Goal: Information Seeking & Learning: Learn about a topic

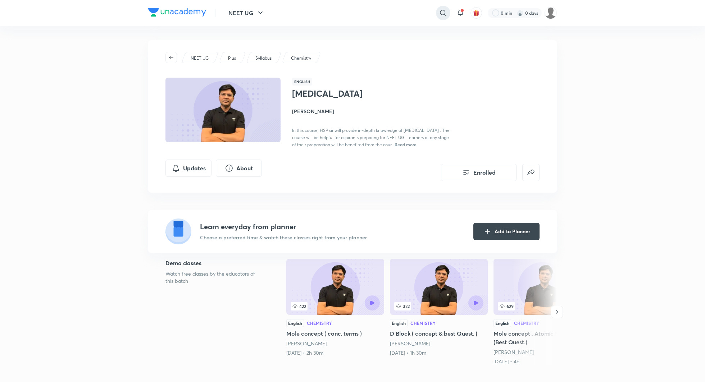
click at [445, 9] on icon at bounding box center [443, 13] width 9 height 9
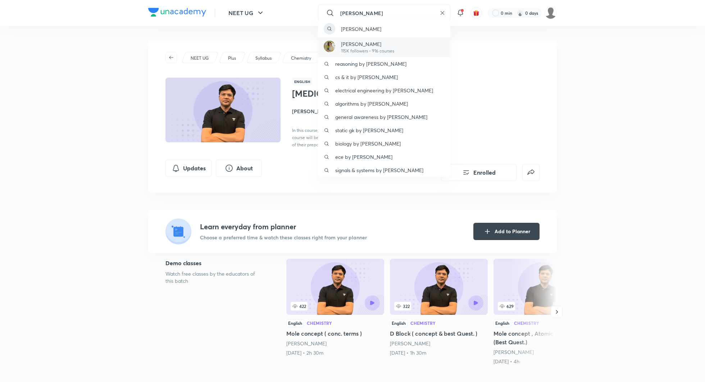
type input "akansha"
click at [394, 48] on p "115K followers • 916 courses" at bounding box center [367, 51] width 53 height 6
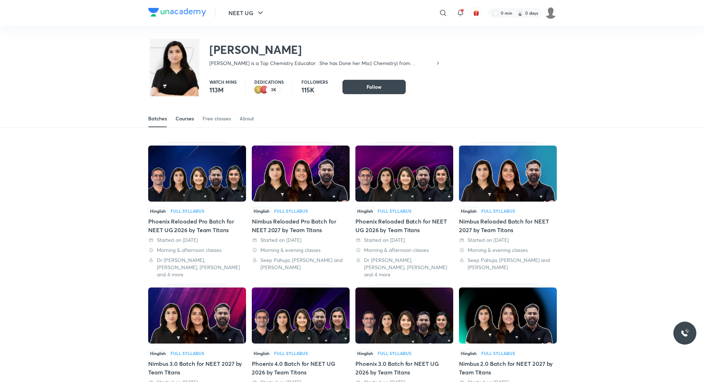
click at [180, 122] on link "Courses" at bounding box center [184, 118] width 18 height 17
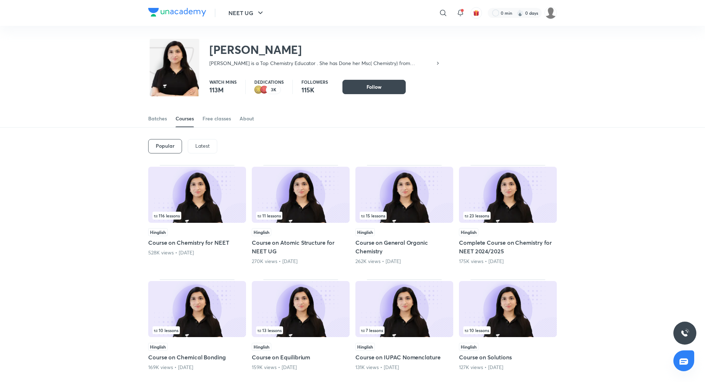
click at [201, 144] on p "Latest" at bounding box center [202, 146] width 14 height 6
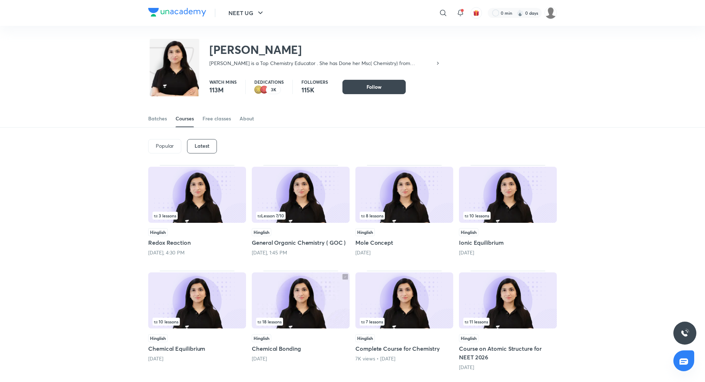
scroll to position [51, 0]
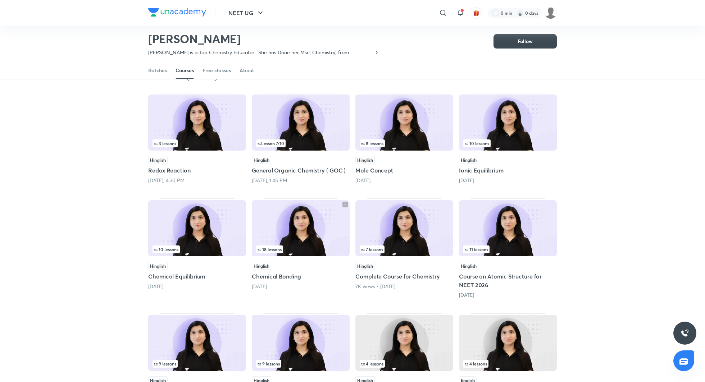
click at [169, 166] on h5 "Redox Reaction" at bounding box center [197, 170] width 98 height 9
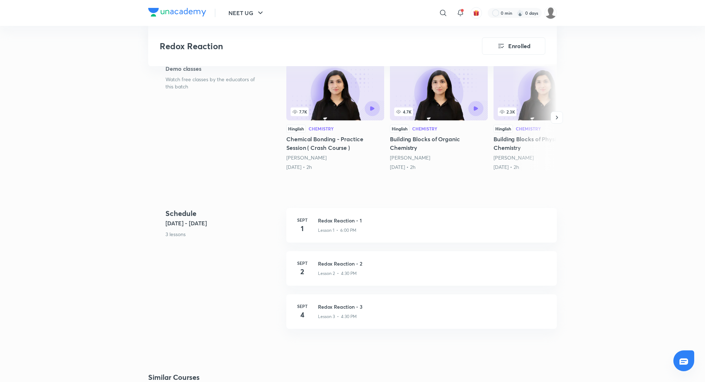
scroll to position [147, 0]
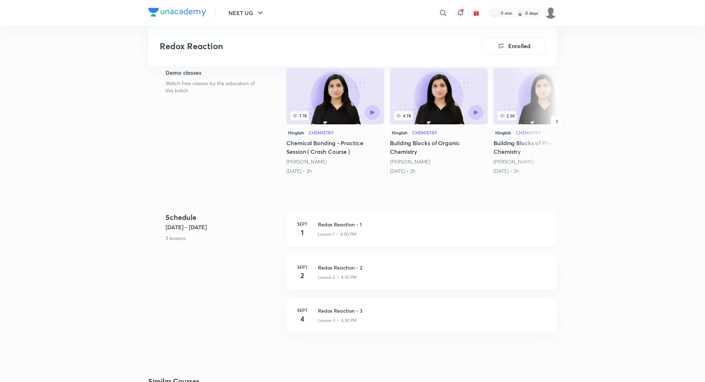
click at [341, 224] on h3 "Redox Reaction - 1" at bounding box center [433, 225] width 230 height 8
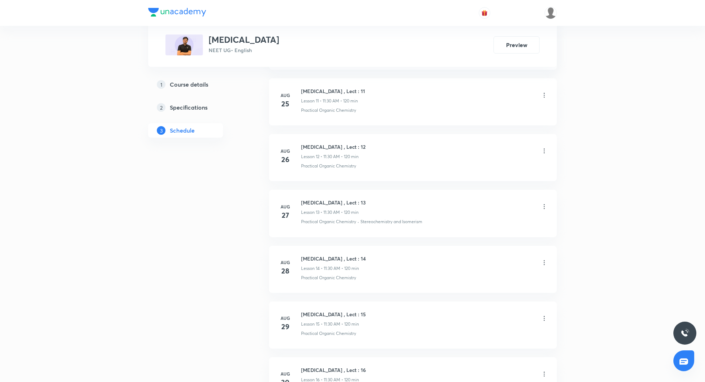
scroll to position [1033, 0]
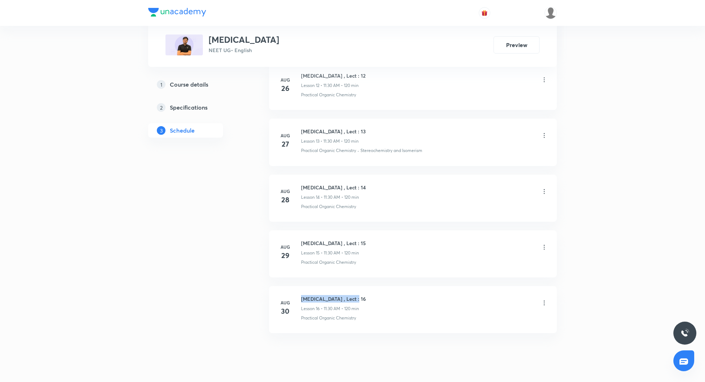
drag, startPoint x: 301, startPoint y: 294, endPoint x: 362, endPoint y: 294, distance: 61.1
click at [362, 295] on div "Hydrocarbon , Lect : 16 Lesson 16 • 11:30 AM • 120 min" at bounding box center [424, 303] width 247 height 17
copy h6 "[MEDICAL_DATA] , Lect : 16"
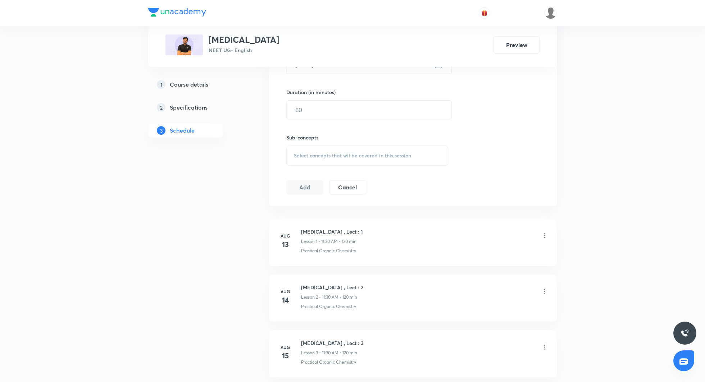
scroll to position [0, 0]
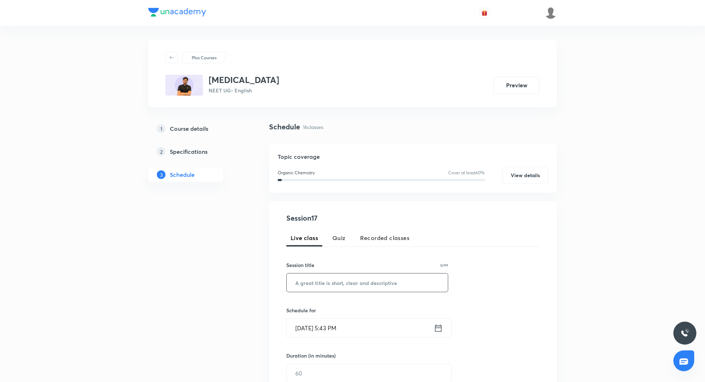
click at [333, 287] on input "text" at bounding box center [367, 283] width 161 height 18
paste input "[MEDICAL_DATA] , Lect : 16"
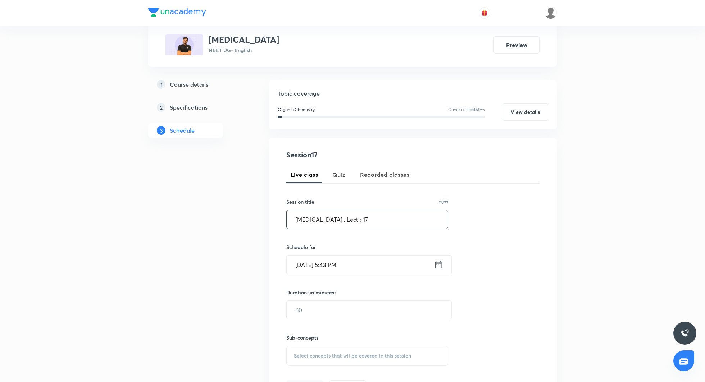
scroll to position [67, 0]
type input "Hydrocarbon , Lect : 17"
click at [440, 259] on icon at bounding box center [438, 262] width 9 height 10
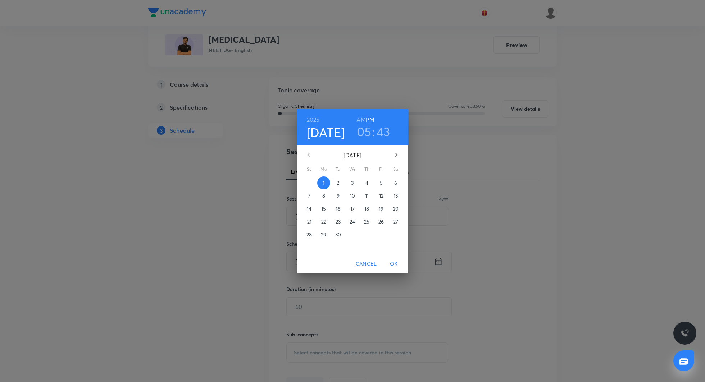
click at [337, 183] on p "2" at bounding box center [338, 182] width 3 height 7
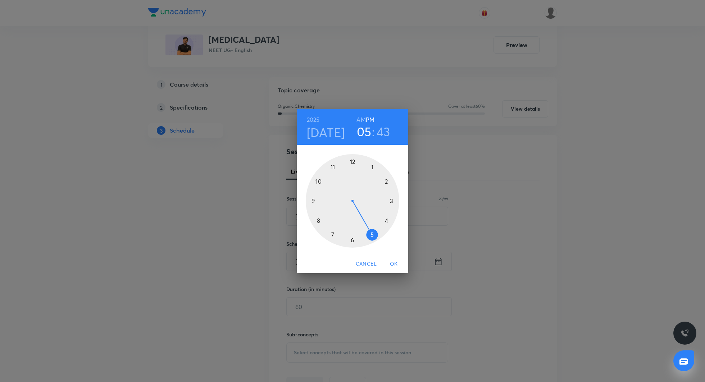
click at [394, 262] on span "OK" at bounding box center [393, 264] width 17 height 9
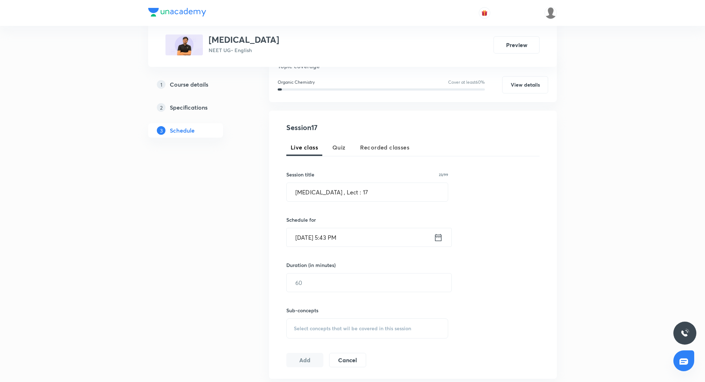
scroll to position [100, 0]
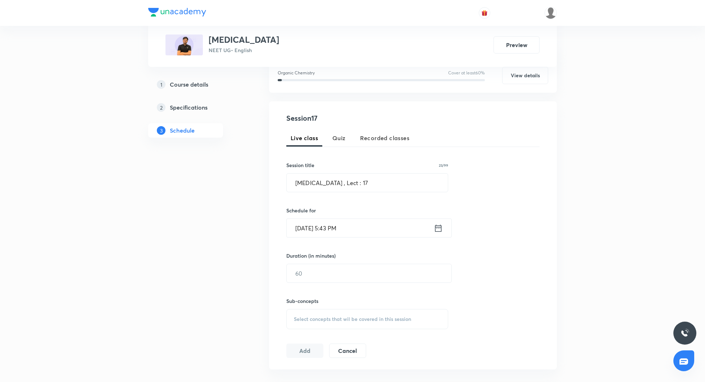
click at [439, 228] on icon at bounding box center [438, 228] width 9 height 10
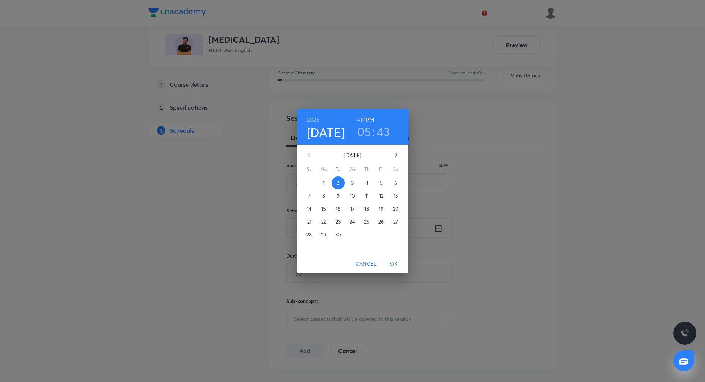
click at [364, 133] on h3 "05" at bounding box center [364, 131] width 15 height 15
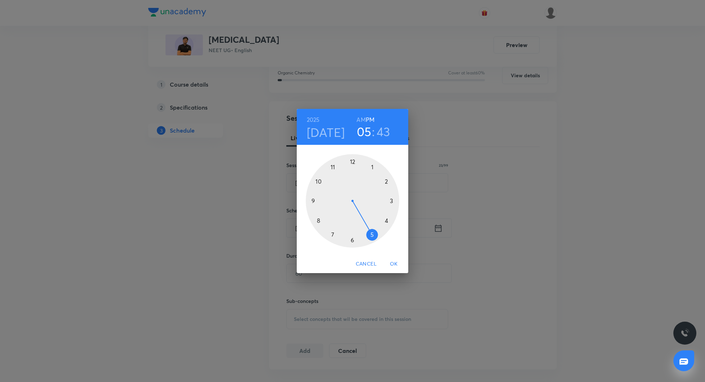
click at [361, 122] on h6 "AM" at bounding box center [360, 120] width 9 height 10
click at [333, 167] on div at bounding box center [352, 200] width 93 height 93
click at [352, 241] on div at bounding box center [352, 200] width 93 height 93
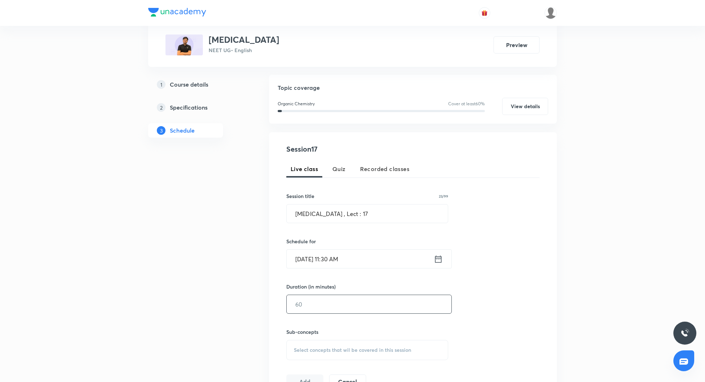
scroll to position [68, 0]
click at [305, 309] on input "text" at bounding box center [369, 305] width 165 height 18
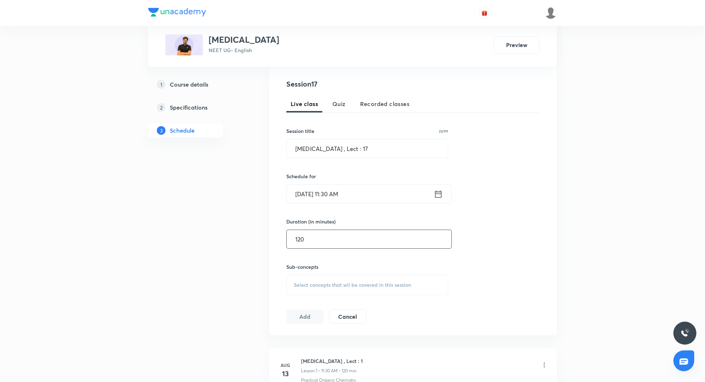
scroll to position [136, 0]
type input "120"
click at [302, 281] on span "Select concepts that wil be covered in this session" at bounding box center [352, 284] width 117 height 6
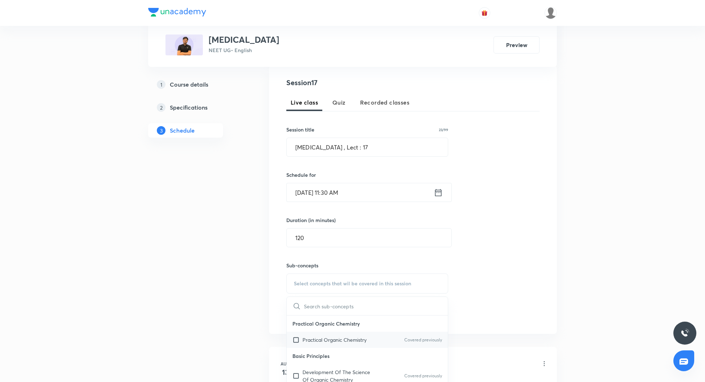
click at [324, 333] on div "Practical Organic Chemistry Covered previously" at bounding box center [367, 340] width 161 height 16
checkbox input "true"
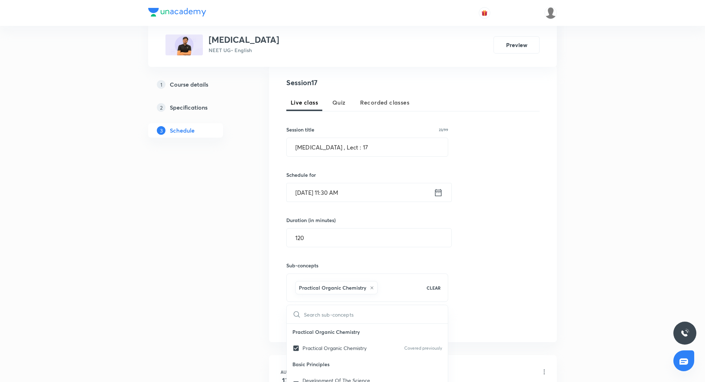
click at [514, 269] on div "Session 17 Live class Quiz Recorded classes Session title 23/99 Hydrocarbon , L…" at bounding box center [412, 203] width 253 height 253
click at [312, 325] on button "Add" at bounding box center [304, 323] width 37 height 14
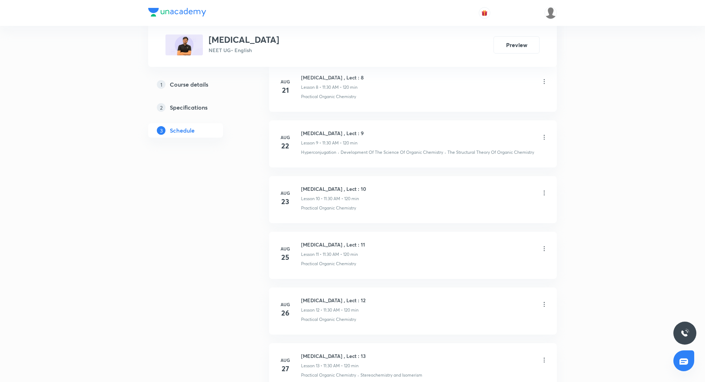
scroll to position [1054, 0]
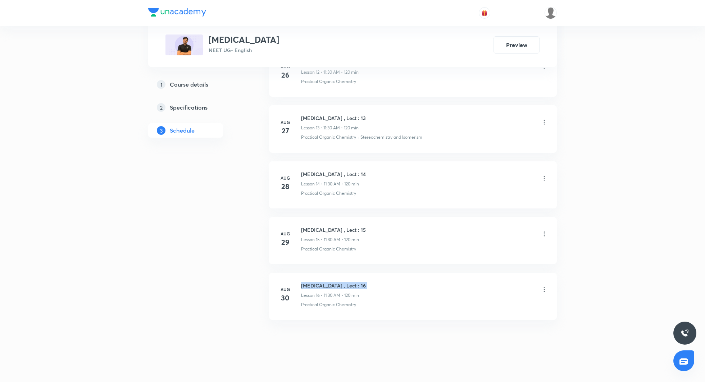
drag, startPoint x: 301, startPoint y: 282, endPoint x: 364, endPoint y: 287, distance: 63.4
click at [364, 287] on div "Hydrocarbon , Lect : 16 Lesson 16 • 11:30 AM • 120 min" at bounding box center [424, 290] width 247 height 17
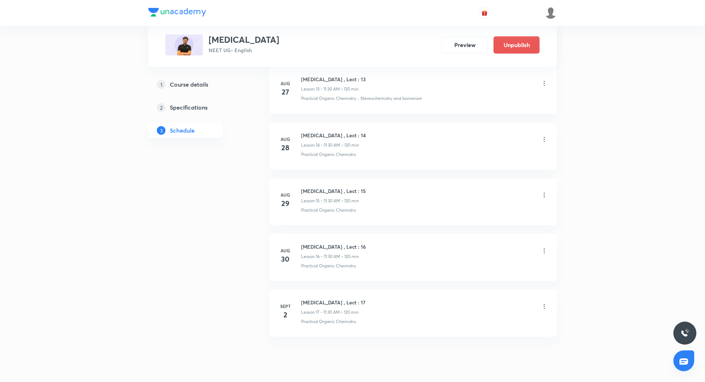
scroll to position [1102, 0]
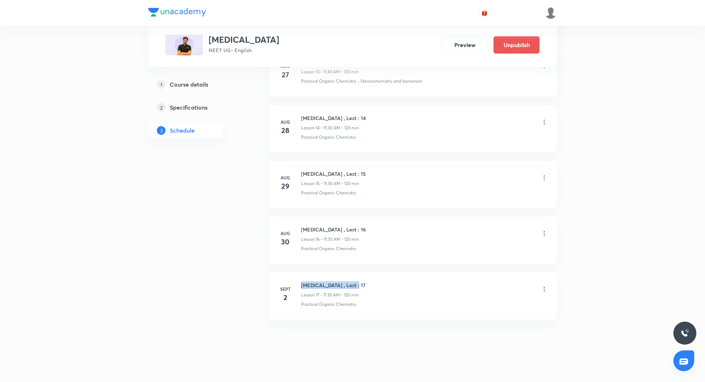
drag, startPoint x: 302, startPoint y: 282, endPoint x: 379, endPoint y: 279, distance: 77.7
click at [379, 282] on div "Hydrocarbon , Lect : 17 Lesson 17 • 11:30 AM • 120 min" at bounding box center [424, 290] width 247 height 17
copy h6 "Hydrocarbon , Lect : 17"
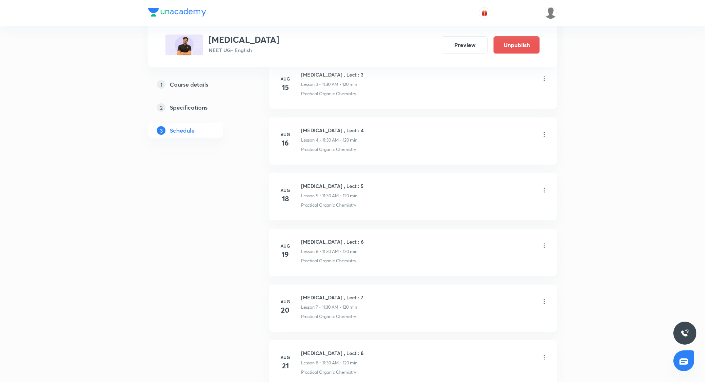
scroll to position [0, 0]
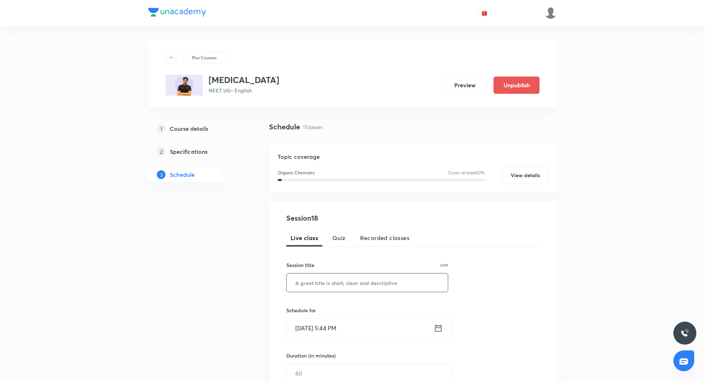
click at [337, 285] on input "text" at bounding box center [367, 283] width 161 height 18
paste input "Hydrocarbon , Lect : 17"
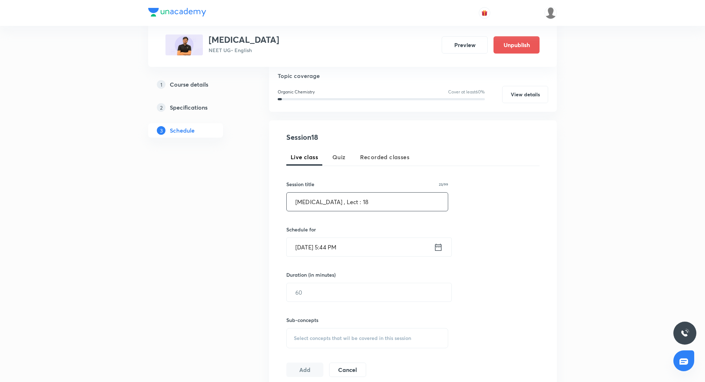
scroll to position [96, 0]
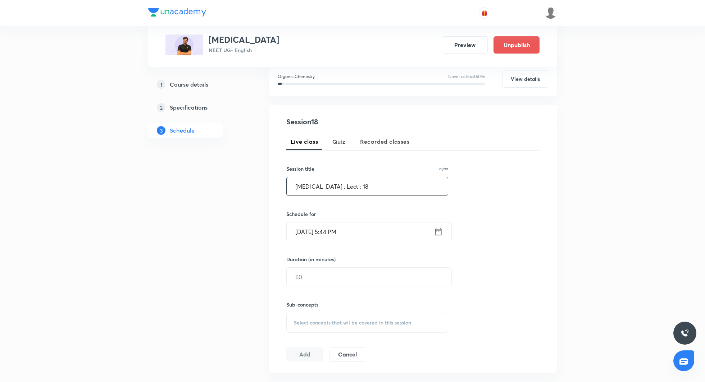
type input "Hydrocarbon , Lect : 18"
click at [438, 230] on icon at bounding box center [438, 232] width 9 height 10
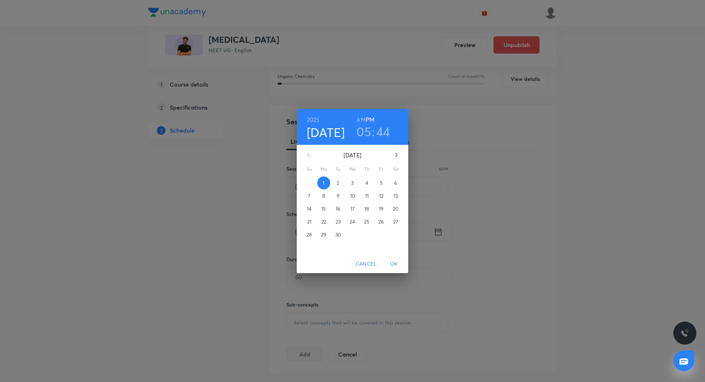
click at [351, 179] on p "3" at bounding box center [352, 182] width 3 height 7
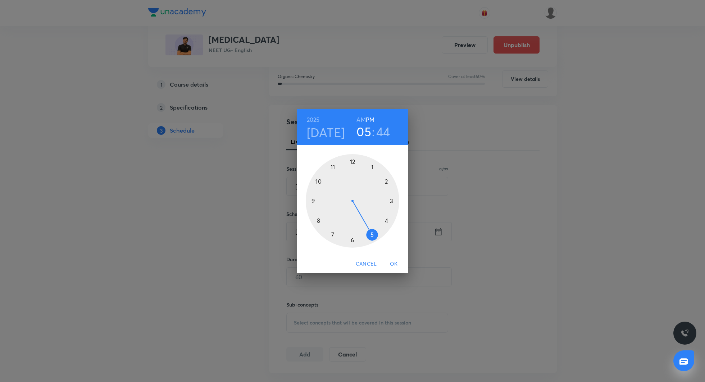
click at [362, 133] on h3 "05" at bounding box center [363, 131] width 15 height 15
click at [362, 122] on h6 "AM" at bounding box center [360, 120] width 9 height 10
click at [365, 135] on h3 "05" at bounding box center [363, 131] width 15 height 15
click at [332, 168] on div at bounding box center [352, 200] width 93 height 93
click at [351, 239] on div at bounding box center [352, 200] width 93 height 93
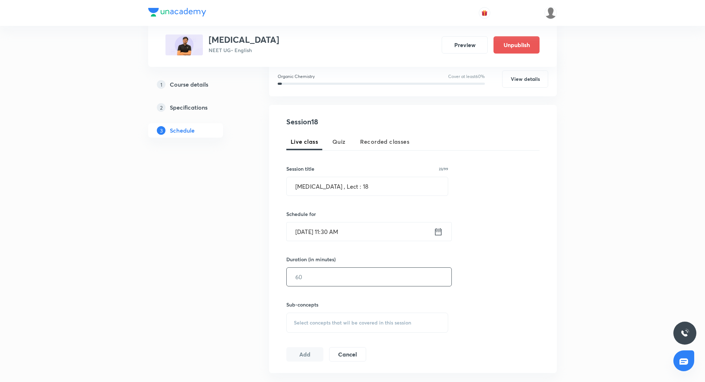
click at [340, 279] on input "text" at bounding box center [369, 277] width 165 height 18
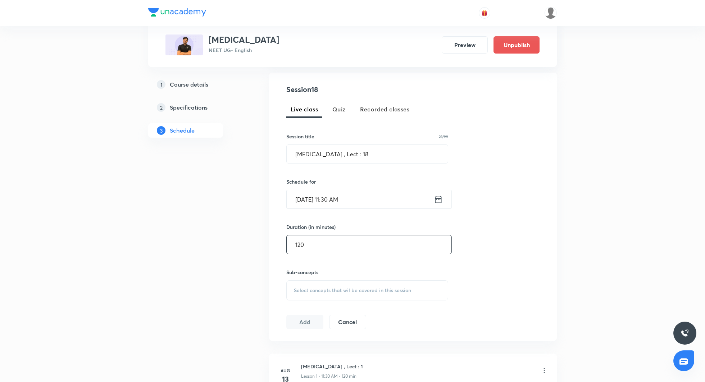
scroll to position [134, 0]
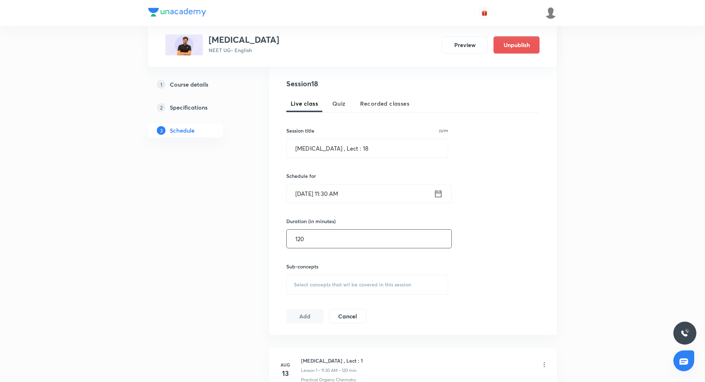
type input "120"
click at [324, 282] on span "Select concepts that wil be covered in this session" at bounding box center [352, 285] width 117 height 6
click at [328, 339] on p "Practical Organic Chemistry" at bounding box center [334, 341] width 64 height 8
checkbox input "true"
click at [509, 269] on div "Session 18 Live class Quiz Recorded classes Session title 23/99 Hydrocarbon , L…" at bounding box center [412, 204] width 253 height 253
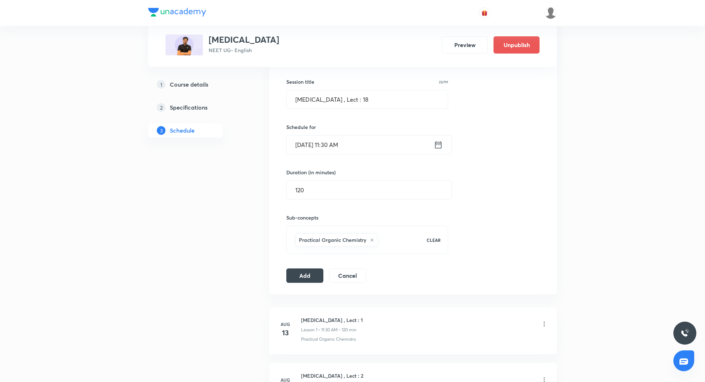
scroll to position [184, 0]
click at [299, 278] on button "Add" at bounding box center [304, 274] width 37 height 14
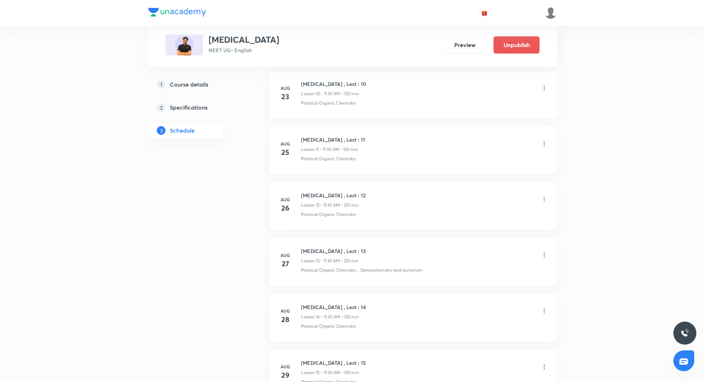
scroll to position [1110, 0]
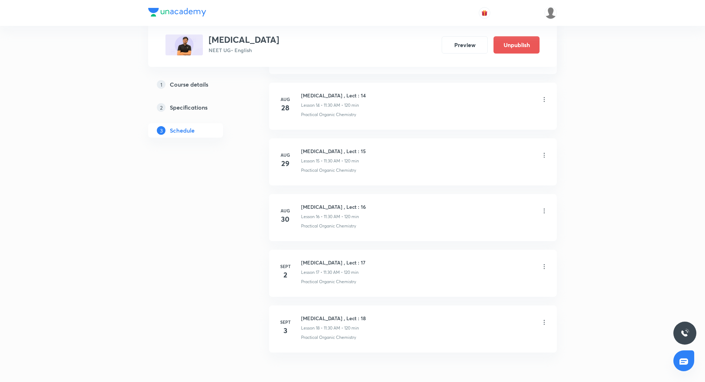
scroll to position [1158, 0]
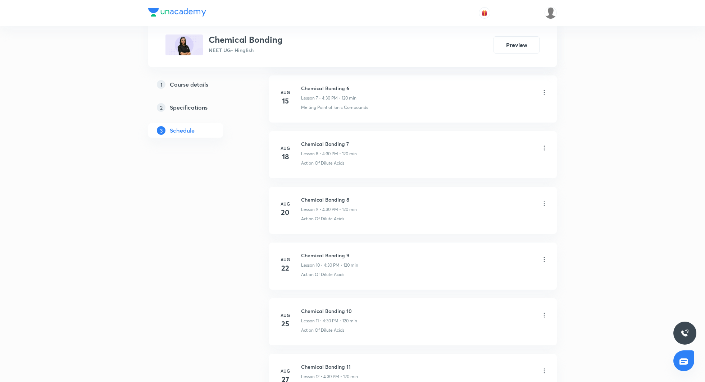
scroll to position [824, 0]
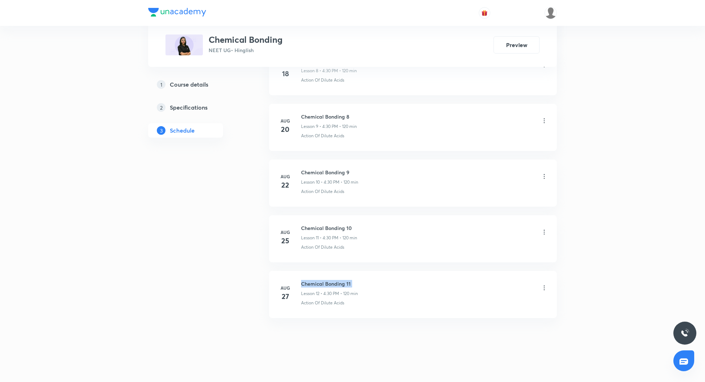
drag, startPoint x: 301, startPoint y: 280, endPoint x: 357, endPoint y: 284, distance: 55.5
click at [357, 284] on div "Chemical Bonding 11 Lesson 12 • 4:30 PM • 120 min" at bounding box center [329, 288] width 57 height 17
copy h6 "Chemical Bonding 11"
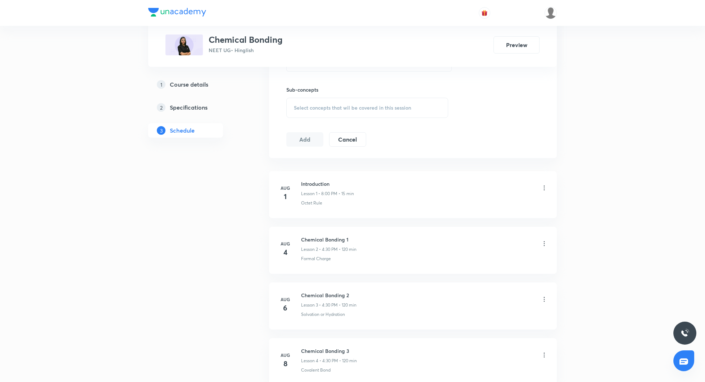
scroll to position [0, 0]
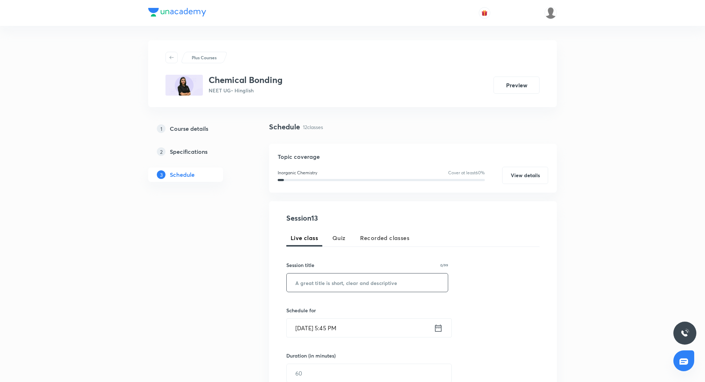
click at [355, 284] on input "text" at bounding box center [367, 283] width 161 height 18
paste input "Chemical Bonding 11"
type input "Chemical Bonding 12"
click at [441, 332] on icon at bounding box center [438, 328] width 9 height 10
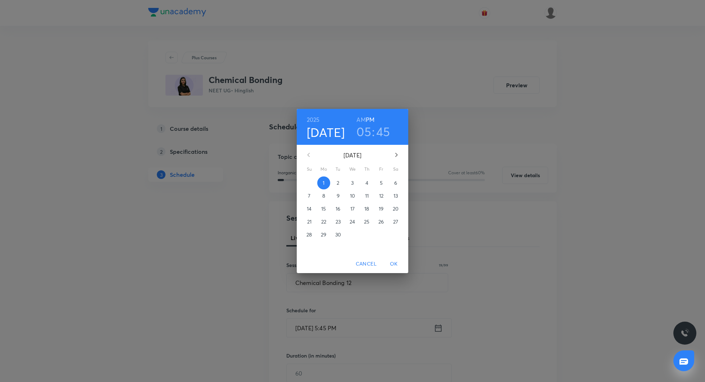
click at [351, 177] on button "3" at bounding box center [352, 183] width 13 height 13
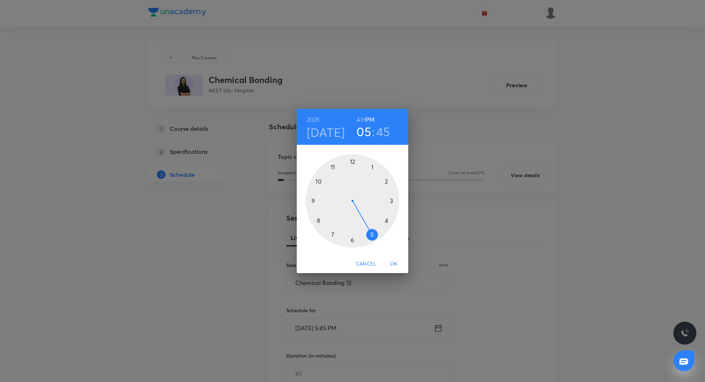
click at [363, 255] on div "Cancel OK" at bounding box center [352, 264] width 111 height 19
click at [363, 260] on span "Cancel" at bounding box center [366, 264] width 21 height 9
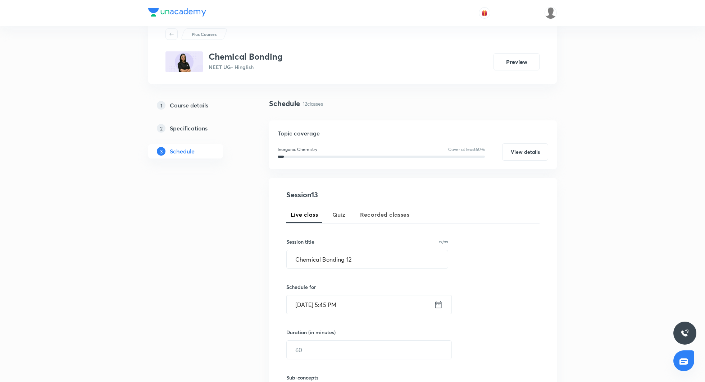
scroll to position [27, 0]
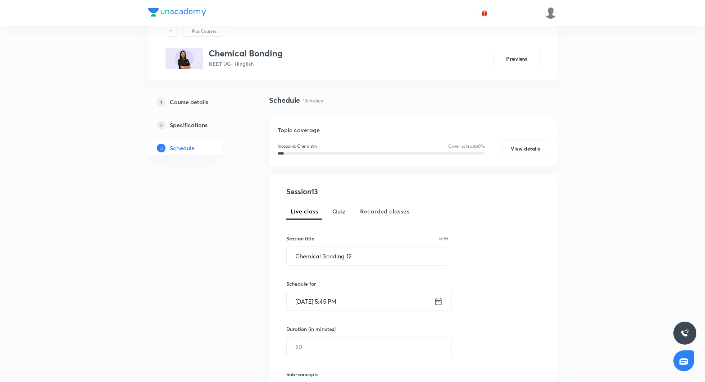
click at [436, 300] on icon at bounding box center [438, 302] width 9 height 10
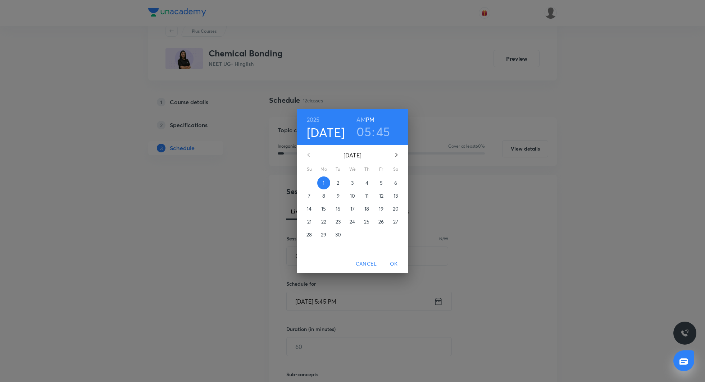
click at [355, 185] on span "3" at bounding box center [352, 182] width 13 height 7
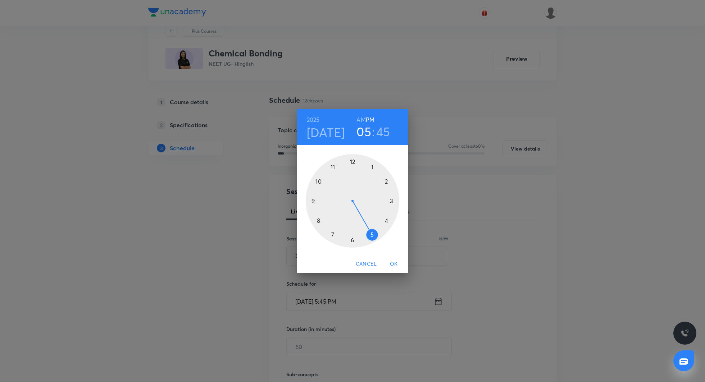
click at [366, 131] on h3 "05" at bounding box center [363, 131] width 15 height 15
click at [385, 218] on div at bounding box center [352, 200] width 93 height 93
click at [352, 239] on div at bounding box center [352, 200] width 93 height 93
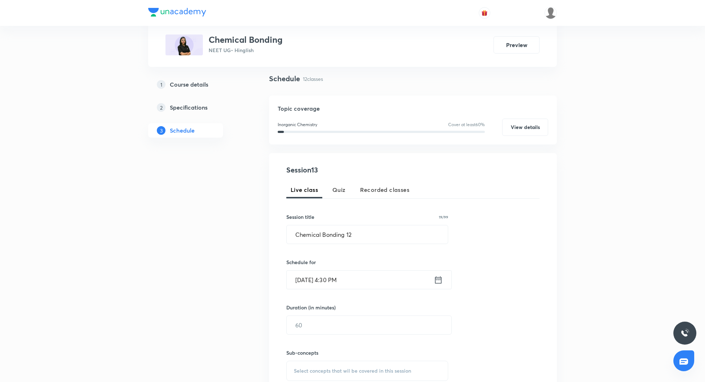
scroll to position [55, 0]
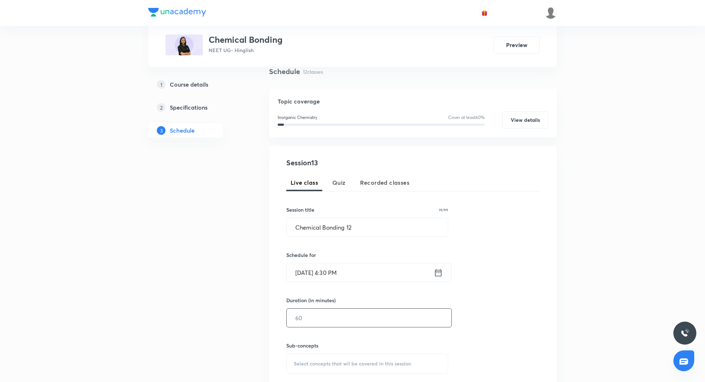
click at [314, 322] on input "text" at bounding box center [369, 318] width 165 height 18
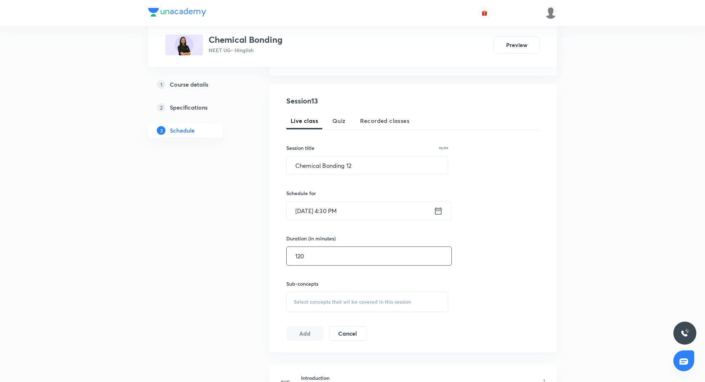
scroll to position [118, 0]
type input "120"
click at [303, 298] on span "Select concepts that wil be covered in this session" at bounding box center [352, 301] width 117 height 6
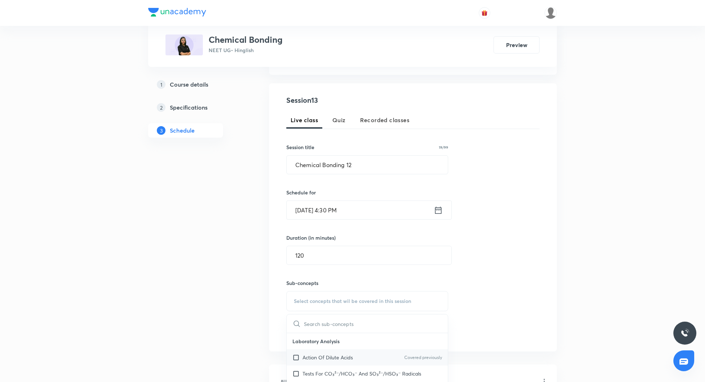
click at [329, 352] on div "Action Of Dilute Acids Covered previously" at bounding box center [367, 357] width 161 height 16
checkbox input "true"
click at [518, 252] on div "Session 13 Live class Quiz Recorded classes Session title 19/99 Chemical Bondin…" at bounding box center [412, 221] width 253 height 253
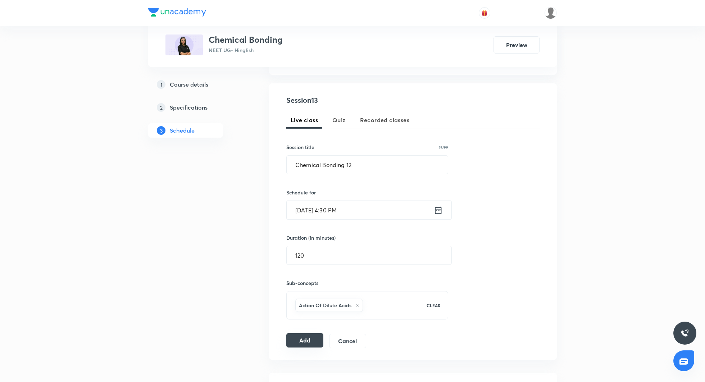
click at [318, 337] on button "Add" at bounding box center [304, 340] width 37 height 14
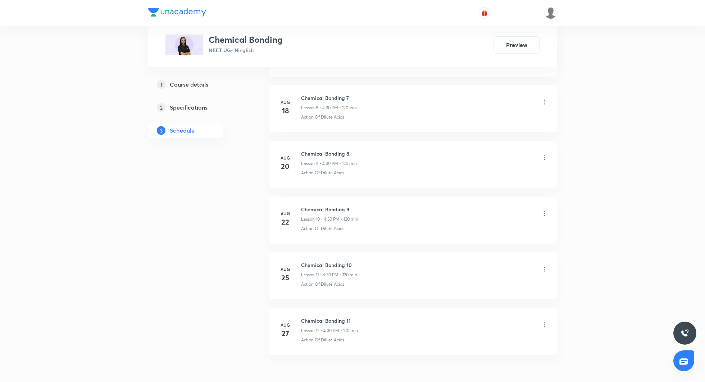
scroll to position [832, 0]
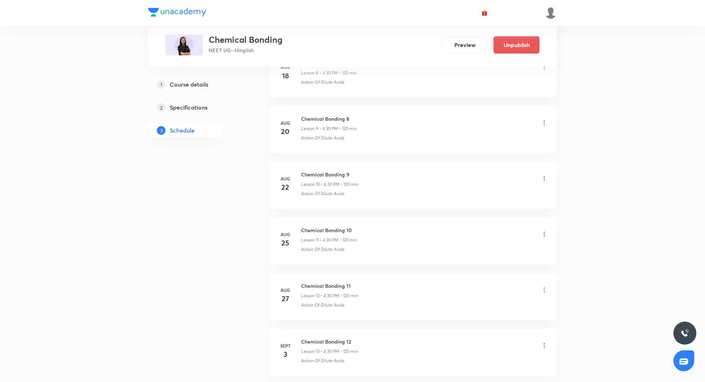
scroll to position [880, 0]
drag, startPoint x: 301, startPoint y: 282, endPoint x: 369, endPoint y: 282, distance: 67.2
click at [369, 282] on div "Chemical Bonding 12 Lesson 13 • 4:30 PM • 120 min" at bounding box center [424, 288] width 247 height 17
copy h6 "Chemical Bonding 12"
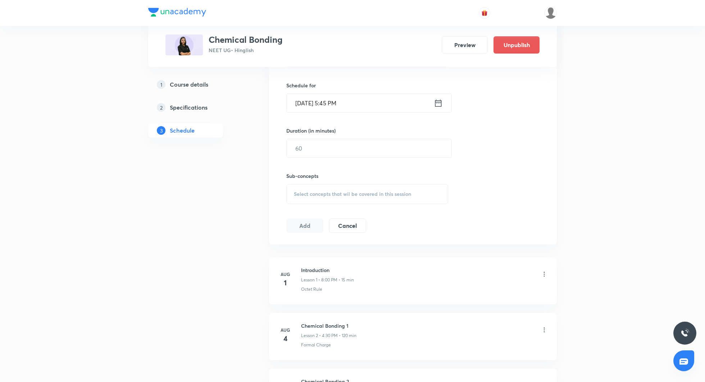
scroll to position [0, 0]
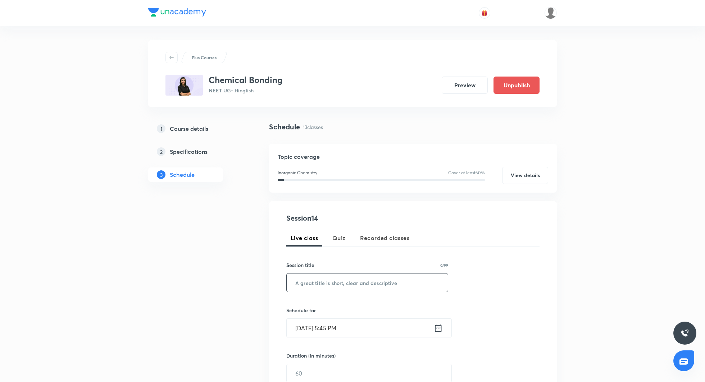
click at [335, 278] on input "text" at bounding box center [367, 283] width 161 height 18
paste input "Chemical Bonding 12"
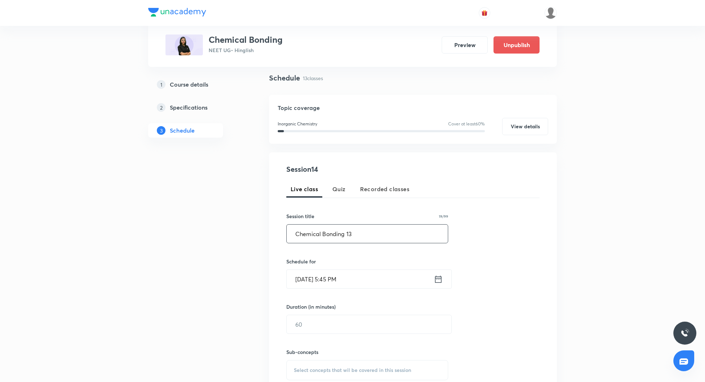
scroll to position [55, 0]
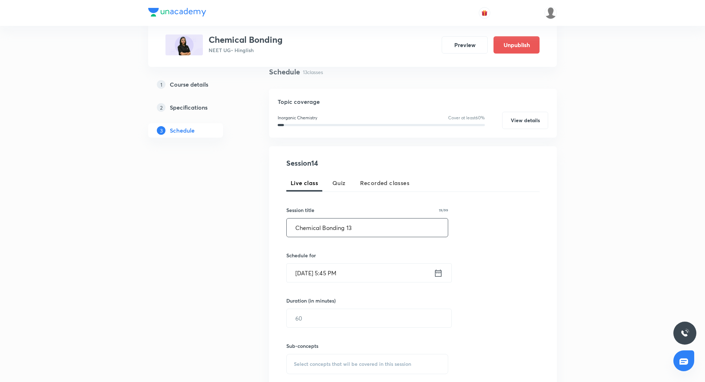
type input "Chemical Bonding 13"
click at [439, 274] on icon at bounding box center [438, 273] width 9 height 10
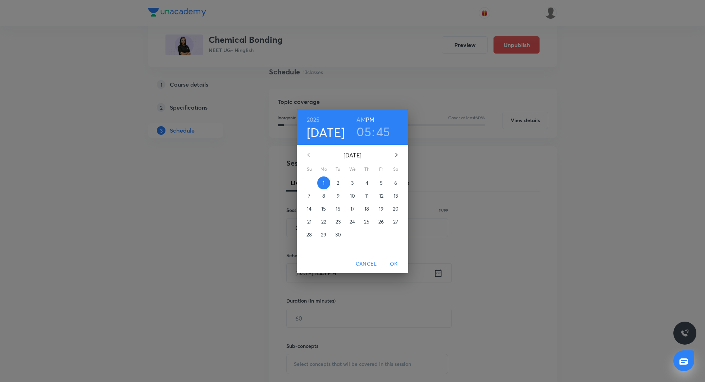
click at [380, 186] on p "5" at bounding box center [381, 182] width 3 height 7
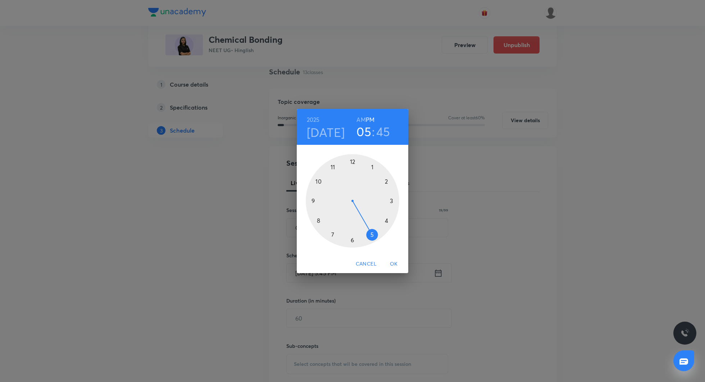
click at [361, 119] on h6 "AM" at bounding box center [360, 120] width 9 height 10
click at [369, 119] on h6 "PM" at bounding box center [370, 120] width 9 height 10
click at [386, 223] on div at bounding box center [352, 200] width 93 height 93
click at [352, 241] on div at bounding box center [352, 200] width 93 height 93
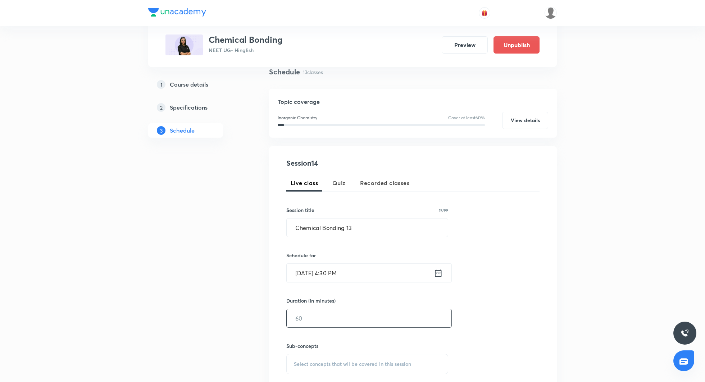
click at [322, 320] on input "text" at bounding box center [369, 318] width 165 height 18
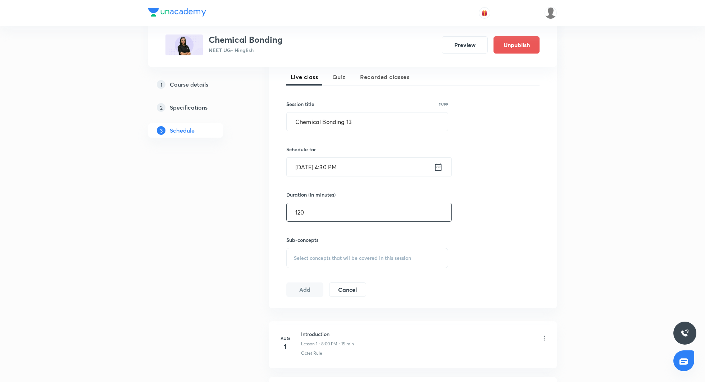
scroll to position [178, 0]
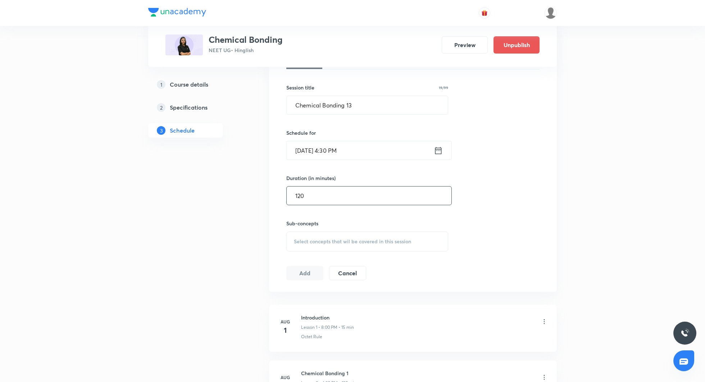
type input "120"
click at [326, 236] on div "Select concepts that wil be covered in this session" at bounding box center [367, 242] width 162 height 20
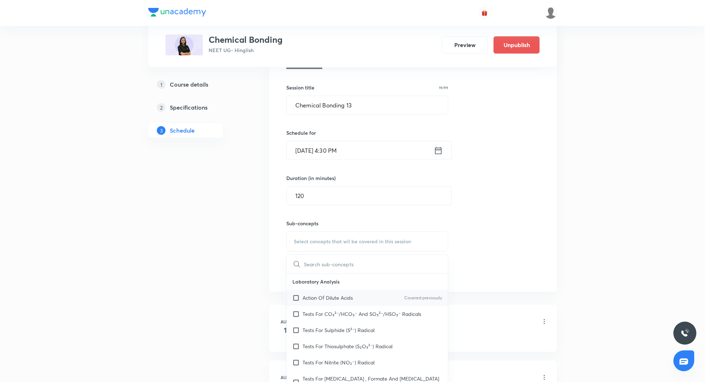
click at [325, 294] on p "Action Of Dilute Acids" at bounding box center [327, 298] width 50 height 8
checkbox input "true"
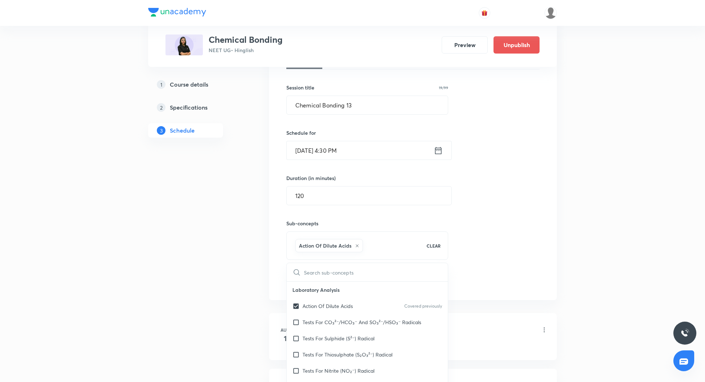
click at [525, 254] on div "Session 14 Live class Quiz Recorded classes Session title 19/99 Chemical Bondin…" at bounding box center [412, 161] width 253 height 253
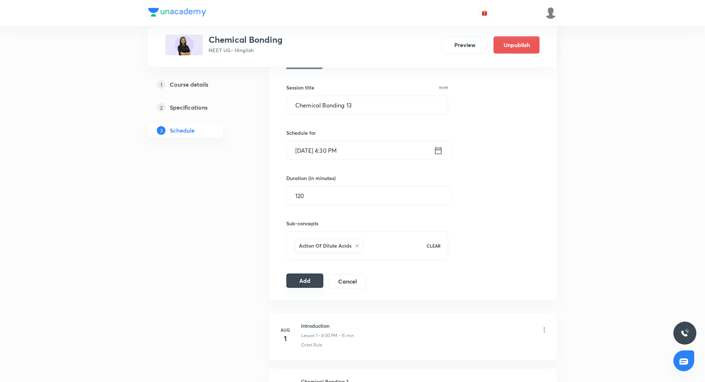
click at [316, 279] on button "Add" at bounding box center [304, 281] width 37 height 14
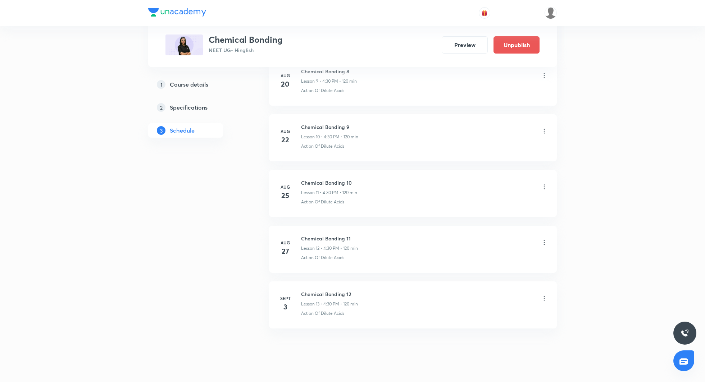
scroll to position [888, 0]
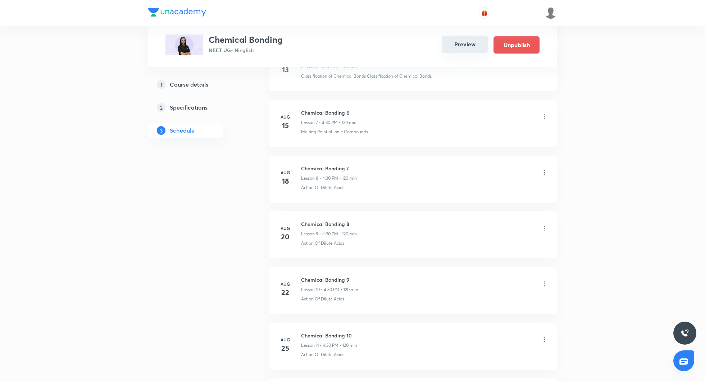
scroll to position [444, 0]
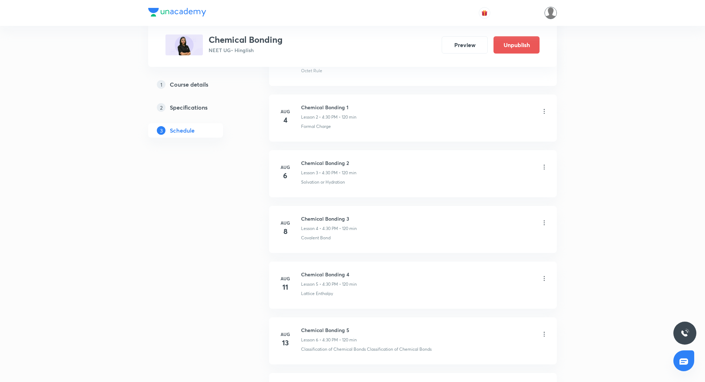
click at [548, 15] on img at bounding box center [550, 13] width 12 height 12
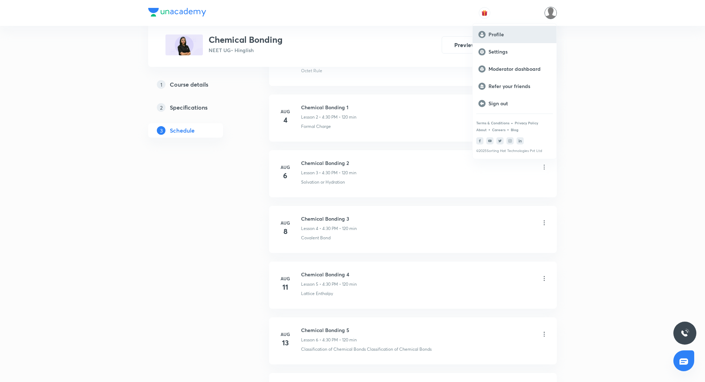
click at [503, 40] on div "Profile" at bounding box center [514, 34] width 84 height 17
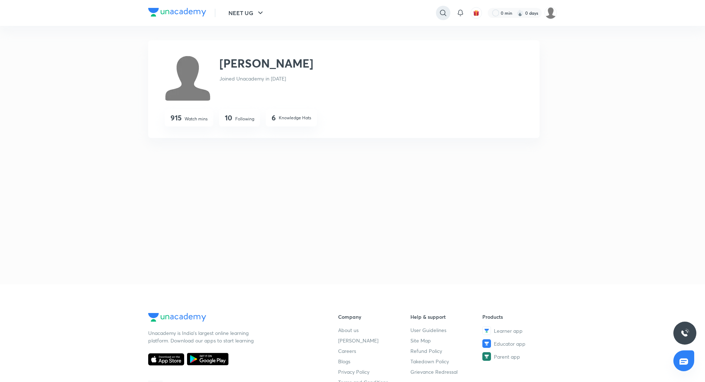
click at [446, 12] on icon at bounding box center [443, 13] width 9 height 9
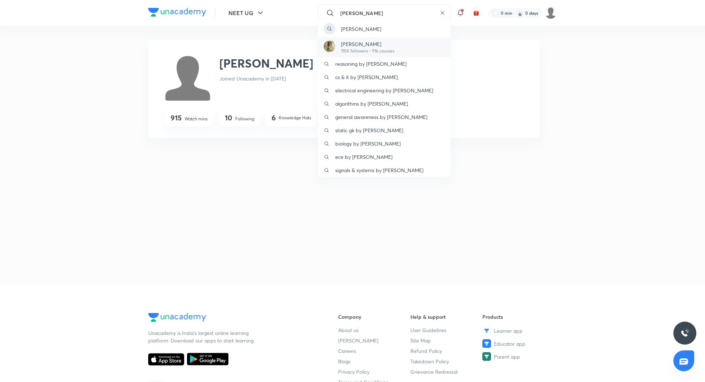
type input "[PERSON_NAME]"
click at [377, 48] on p "115K followers • 916 courses" at bounding box center [367, 51] width 53 height 6
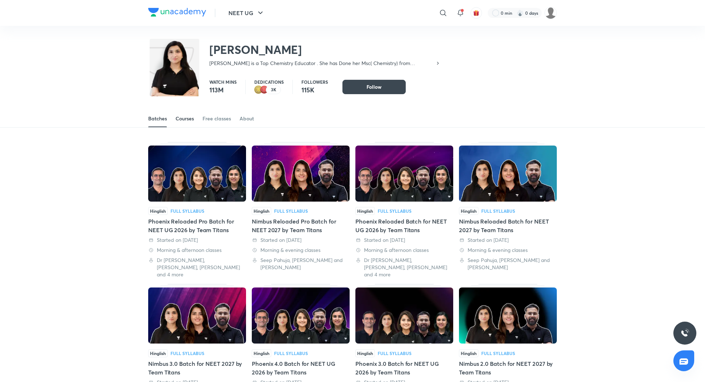
click at [180, 117] on div "Courses" at bounding box center [184, 118] width 18 height 7
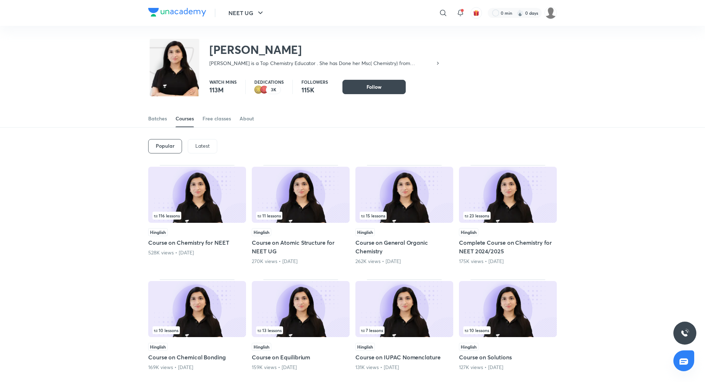
click at [206, 146] on p "Latest" at bounding box center [202, 146] width 14 height 6
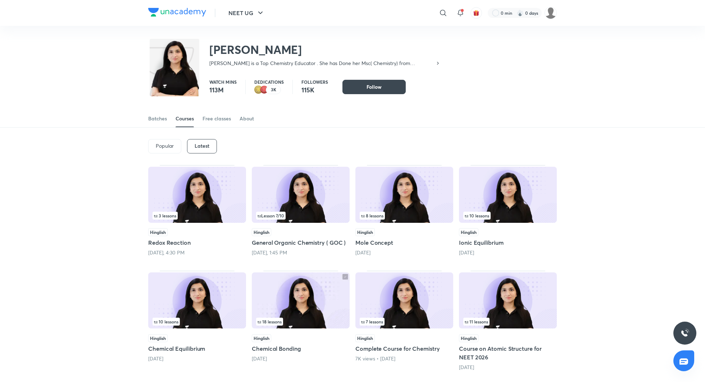
click at [169, 243] on h5 "Redox Reaction" at bounding box center [197, 242] width 98 height 9
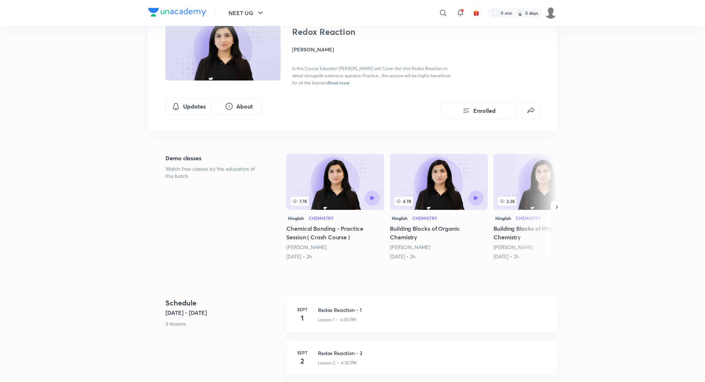
scroll to position [65, 0]
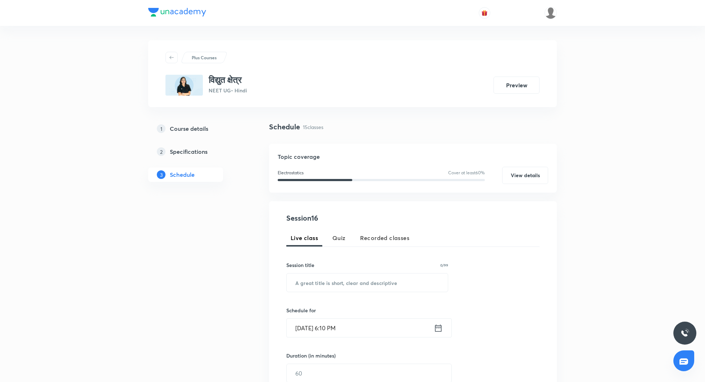
scroll to position [106, 0]
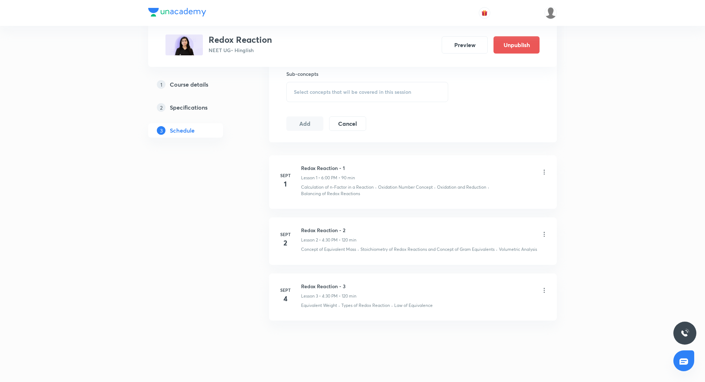
scroll to position [274, 0]
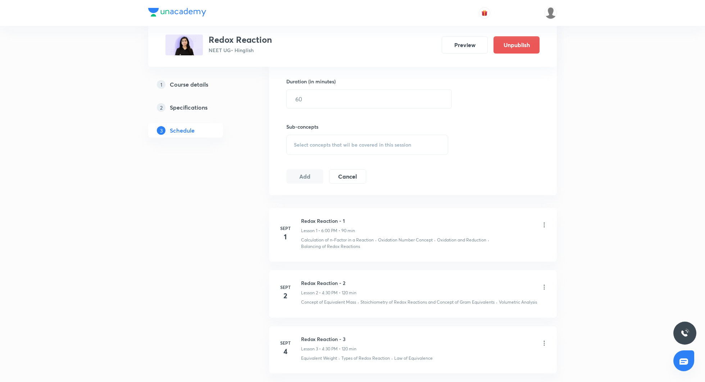
click at [544, 225] on icon at bounding box center [543, 224] width 7 height 7
click at [570, 258] on div at bounding box center [352, 191] width 705 height 382
click at [545, 286] on icon at bounding box center [543, 287] width 7 height 7
click at [489, 318] on p "Delete" at bounding box center [481, 318] width 15 height 8
click at [543, 223] on div at bounding box center [543, 225] width 7 height 7
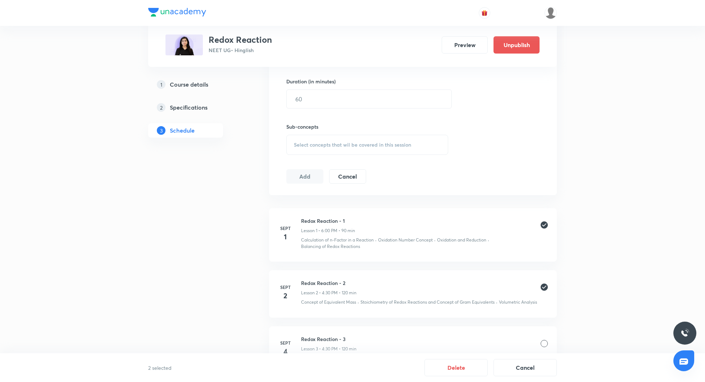
click at [544, 341] on div at bounding box center [543, 343] width 7 height 7
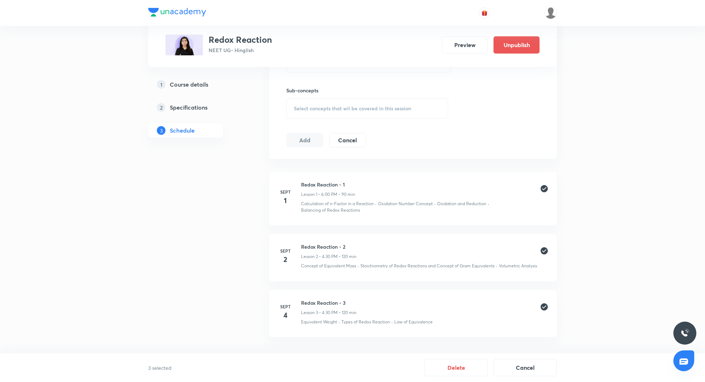
scroll to position [332, 0]
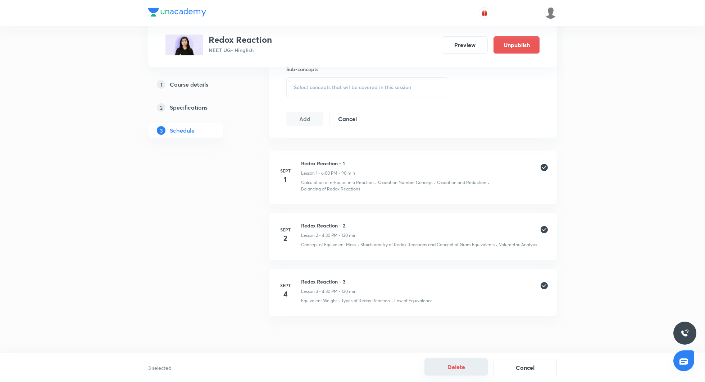
click at [462, 365] on button "Delete" at bounding box center [455, 366] width 63 height 17
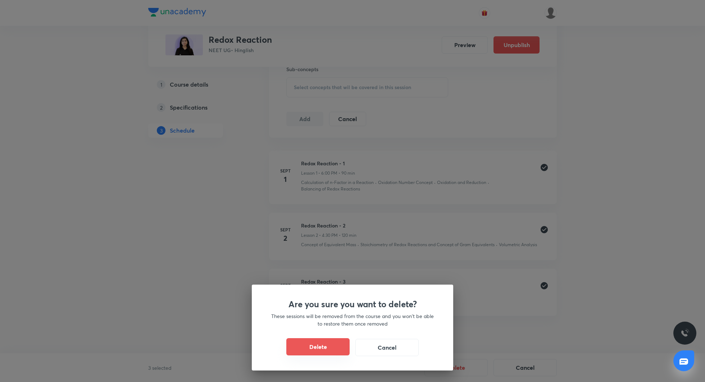
click at [318, 347] on button "Delete" at bounding box center [317, 346] width 63 height 17
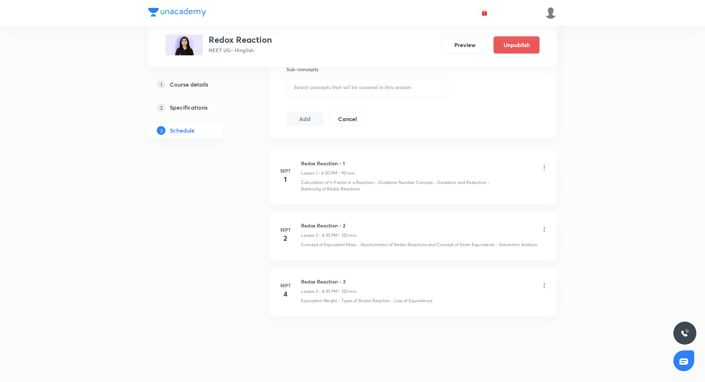
scroll to position [214, 0]
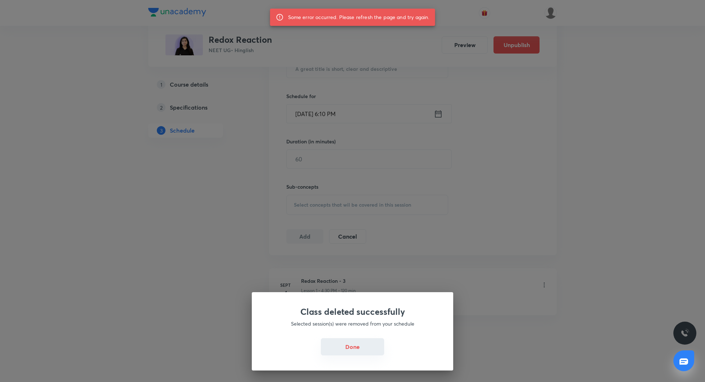
click at [360, 355] on button "Done" at bounding box center [352, 346] width 63 height 17
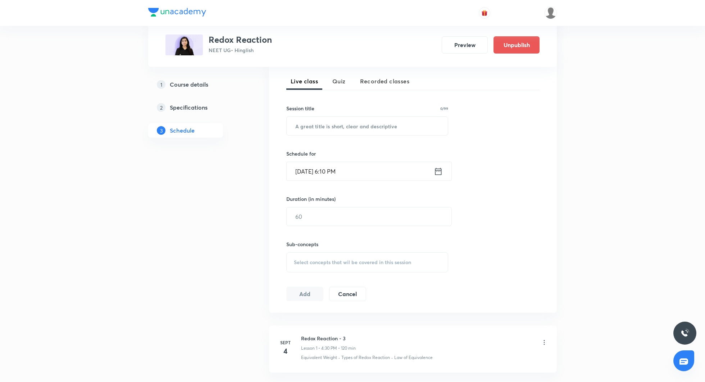
click at [541, 284] on div "Session 2 Live class Quiz Recorded classes Session title 0/99 ​ Schedule for [D…" at bounding box center [413, 179] width 288 height 268
click at [547, 343] on icon at bounding box center [543, 342] width 7 height 7
click at [498, 367] on li "Delete" at bounding box center [508, 370] width 79 height 13
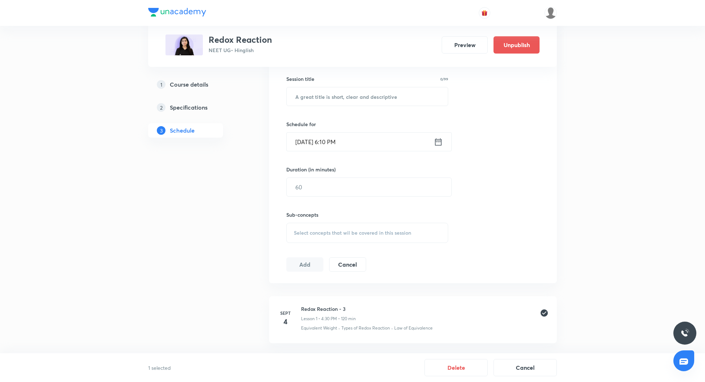
scroll to position [214, 0]
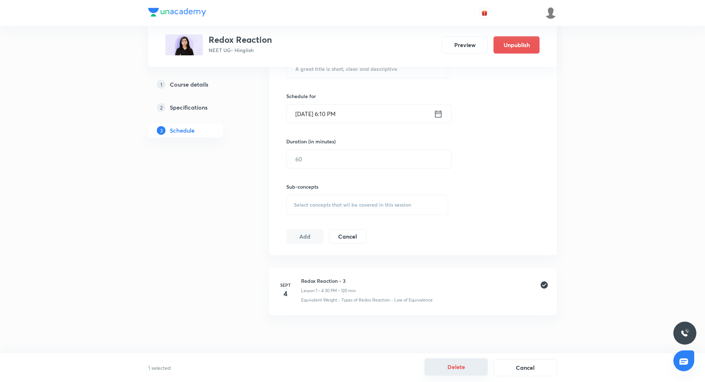
click at [455, 363] on button "Delete" at bounding box center [455, 366] width 63 height 17
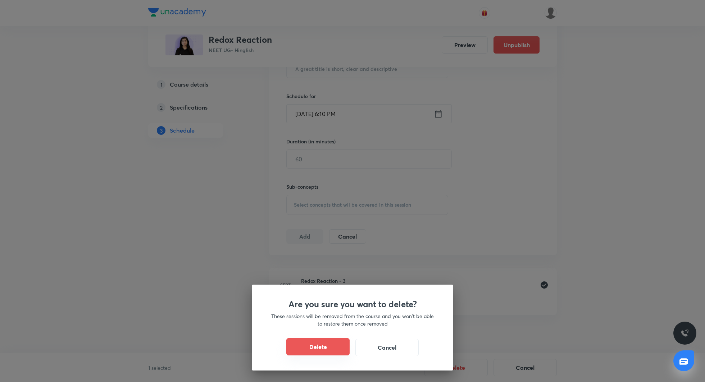
click at [324, 346] on button "Delete" at bounding box center [317, 346] width 63 height 17
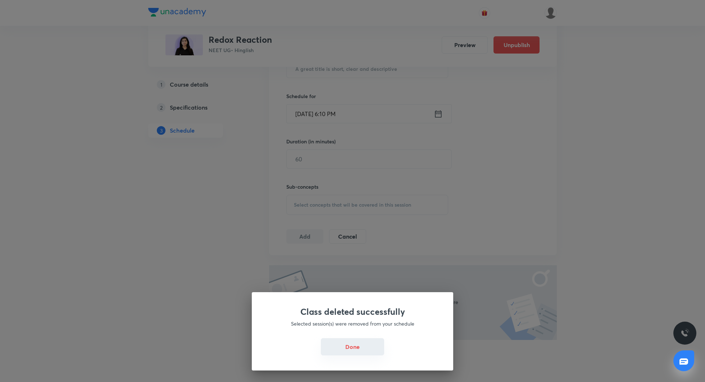
click at [354, 348] on button "Done" at bounding box center [352, 346] width 63 height 17
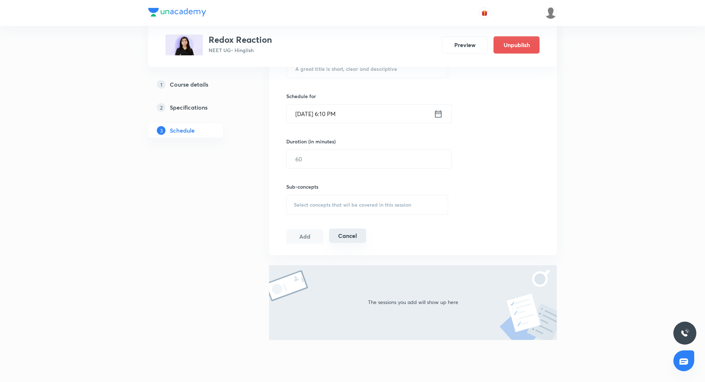
click at [343, 235] on button "Cancel" at bounding box center [347, 236] width 37 height 14
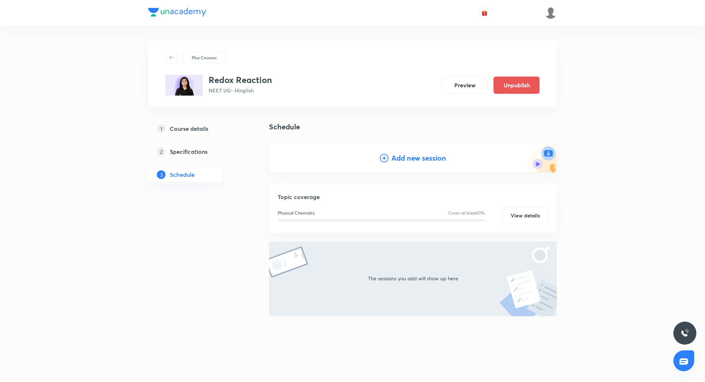
scroll to position [0, 0]
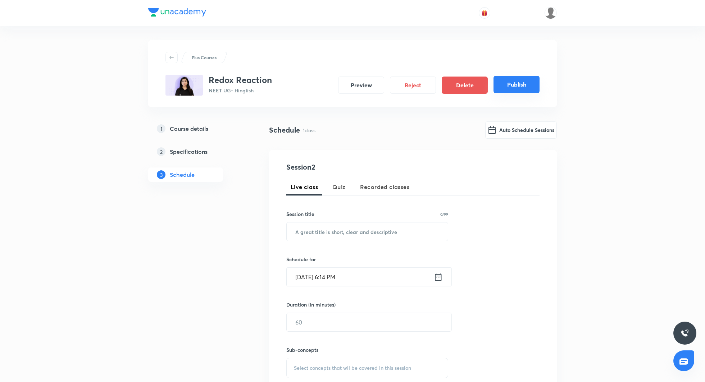
click at [525, 80] on button "Publish" at bounding box center [516, 84] width 46 height 17
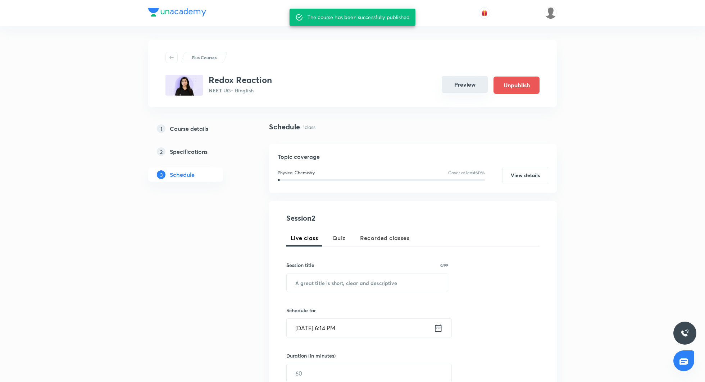
click at [453, 88] on button "Preview" at bounding box center [465, 84] width 46 height 17
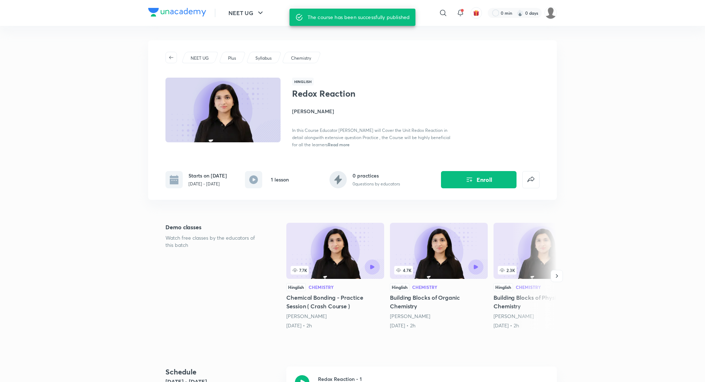
click at [317, 108] on h4 "Akansha Karnwal" at bounding box center [372, 112] width 161 height 8
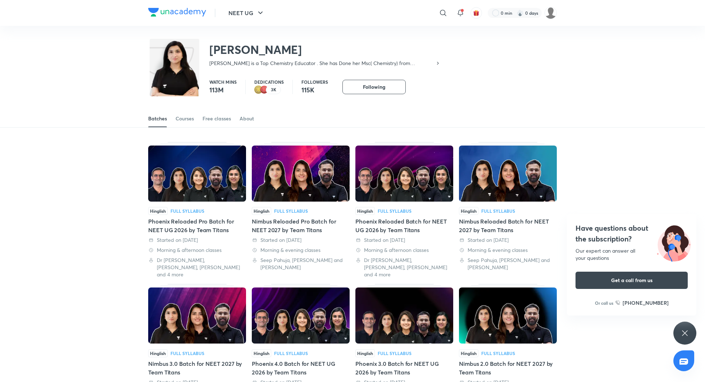
click at [316, 223] on div "Nimbus Reloaded Pro Batch for NEET 2027 by Team Titans" at bounding box center [301, 225] width 98 height 17
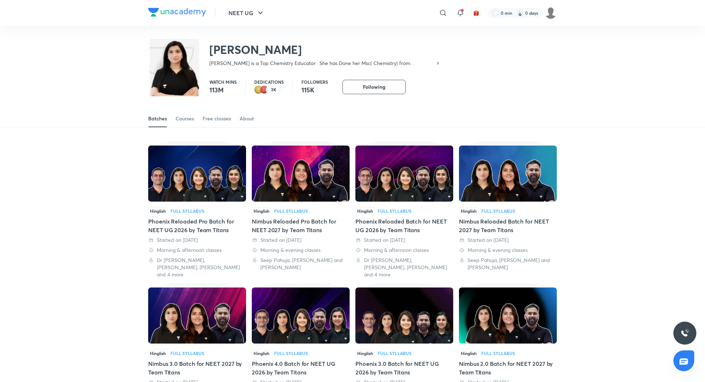
click at [494, 220] on div "Nimbus Reloaded Batch for NEET 2027 by Team Titans" at bounding box center [508, 225] width 98 height 17
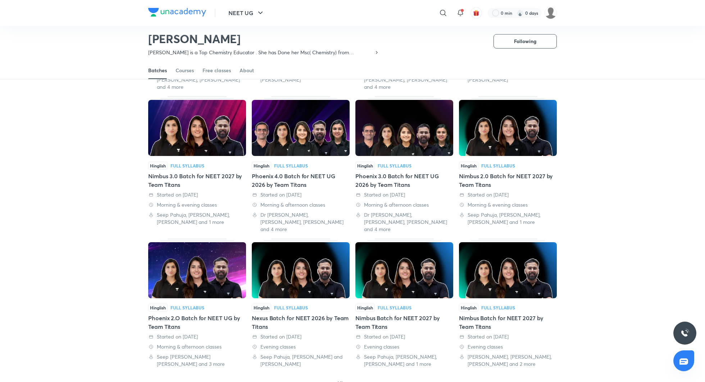
scroll to position [178, 0]
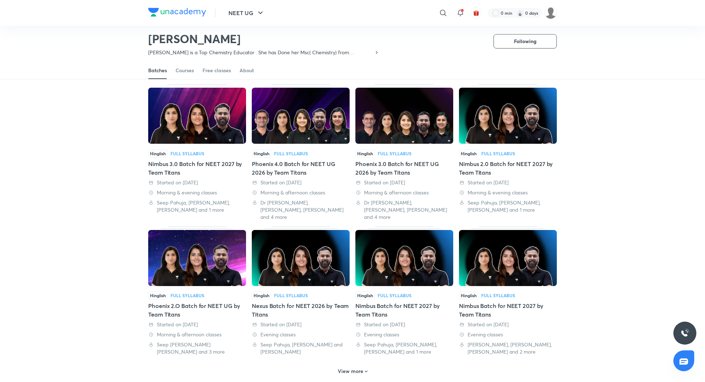
click at [200, 160] on div "Nimbus 3.0 Batch for NEET 2027 by Team Titans" at bounding box center [197, 168] width 98 height 17
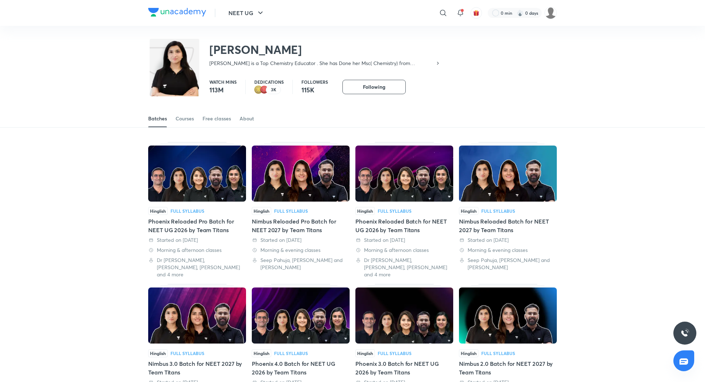
click at [271, 220] on div "Nimbus Reloaded Pro Batch for NEET 2027 by Team Titans" at bounding box center [301, 225] width 98 height 17
click at [309, 219] on div "Nimbus Reloaded Pro Batch for NEET 2027 by Team Titans" at bounding box center [301, 225] width 98 height 17
click at [497, 225] on div "Nimbus Reloaded Batch for NEET 2027 by Team Titans" at bounding box center [508, 225] width 98 height 17
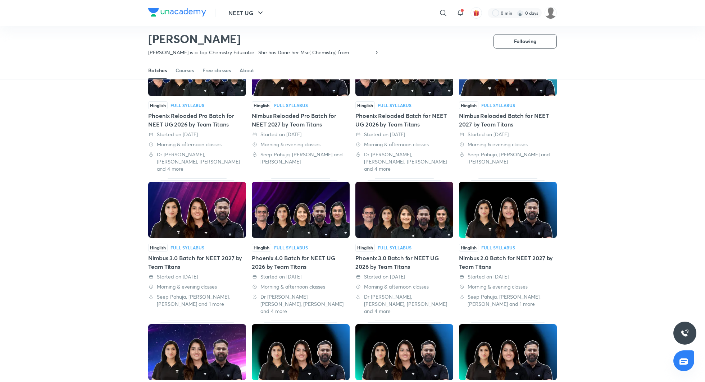
scroll to position [117, 0]
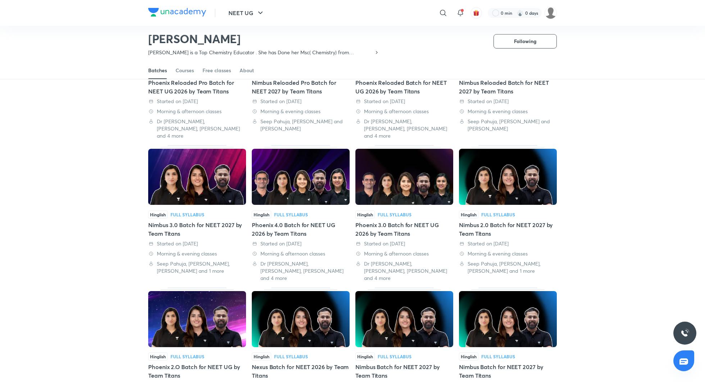
click at [204, 212] on div "Hinglish Full Syllabus Nimbus 3.0 Batch for NEET 2027 by Team Titans Started on…" at bounding box center [197, 243] width 98 height 64
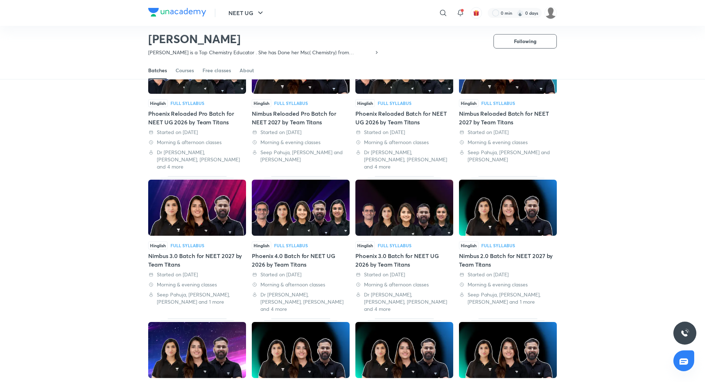
scroll to position [100, 0]
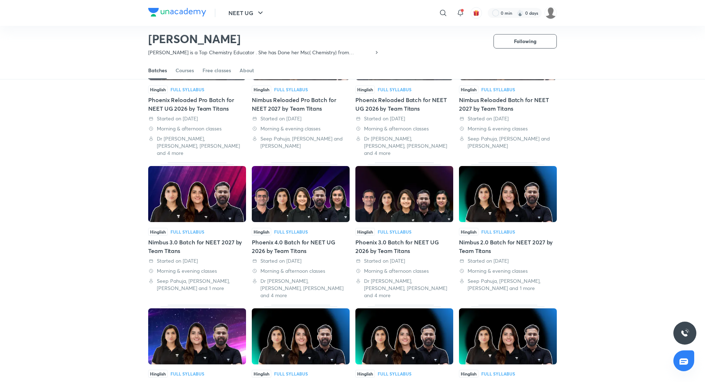
click at [490, 238] on div "Nimbus 2.0 Batch for NEET 2027 by Team Titans" at bounding box center [508, 246] width 98 height 17
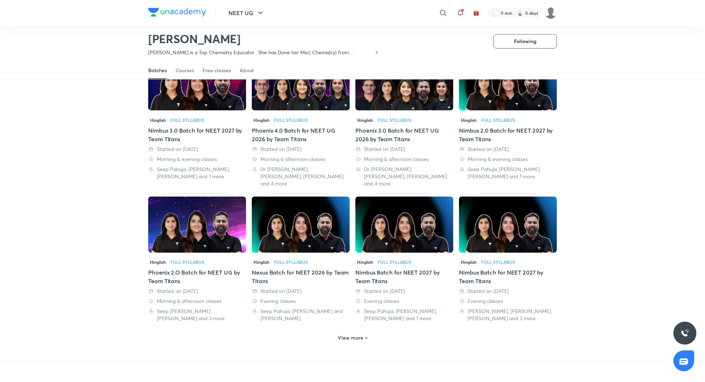
scroll to position [213, 0]
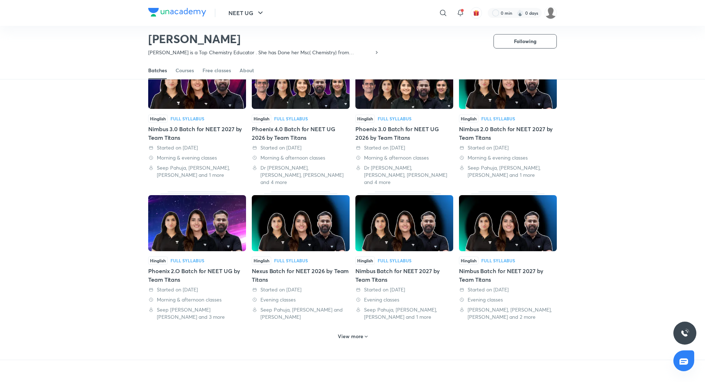
click at [409, 267] on div "Nimbus Batch for NEET 2027 by Team Titans" at bounding box center [404, 275] width 98 height 17
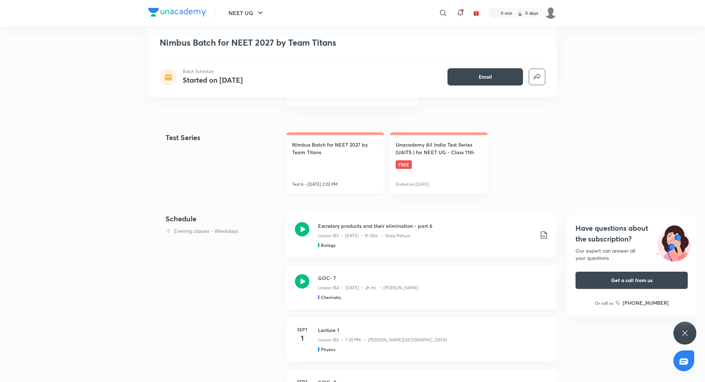
scroll to position [324, 0]
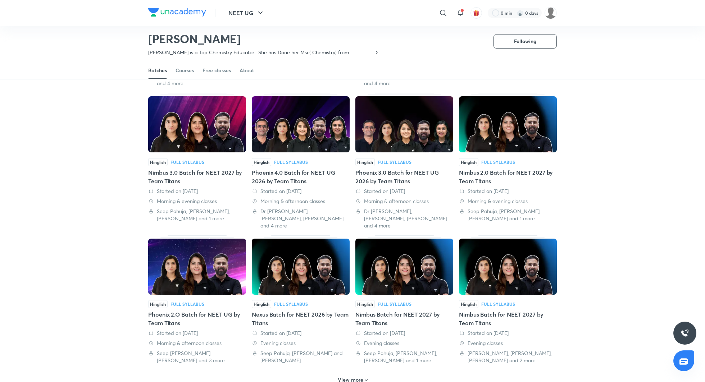
scroll to position [218, 0]
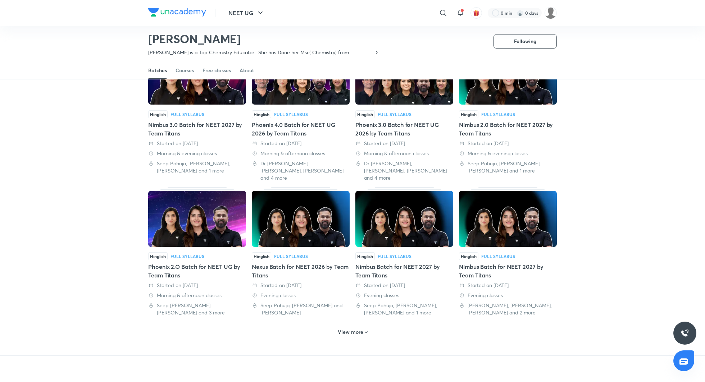
click at [492, 262] on div "Nimbus Batch for NEET 2027 by Team Titans" at bounding box center [508, 270] width 98 height 17
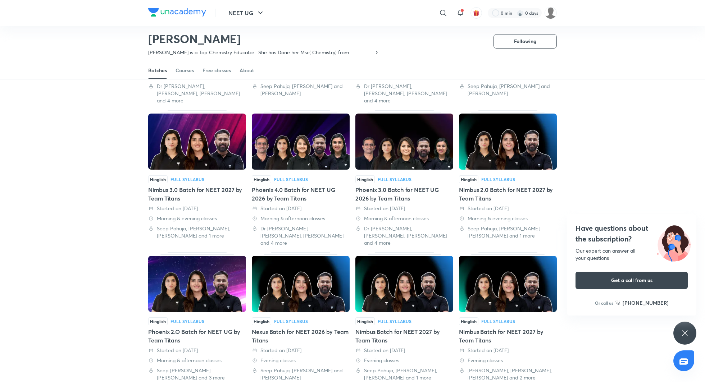
scroll to position [153, 0]
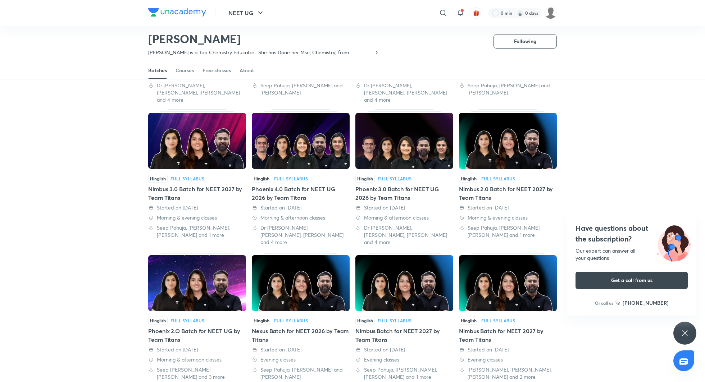
click at [224, 317] on div "Hinglish Full Syllabus Phoenix 2.O Batch for NEET UG by Team Titans Started on …" at bounding box center [197, 349] width 98 height 64
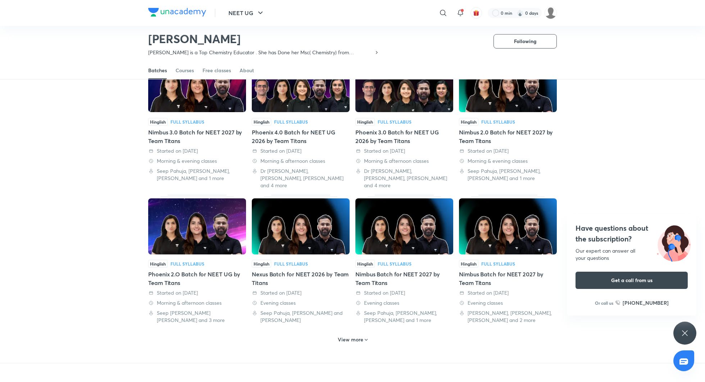
scroll to position [211, 0]
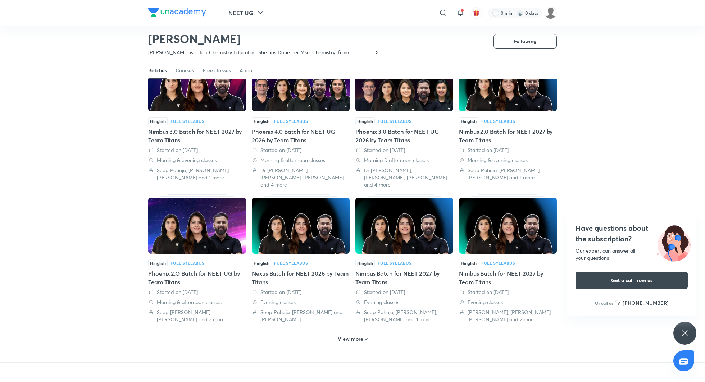
click at [303, 269] on div "Nexus Batch for NEET 2026 by Team Titans" at bounding box center [301, 277] width 98 height 17
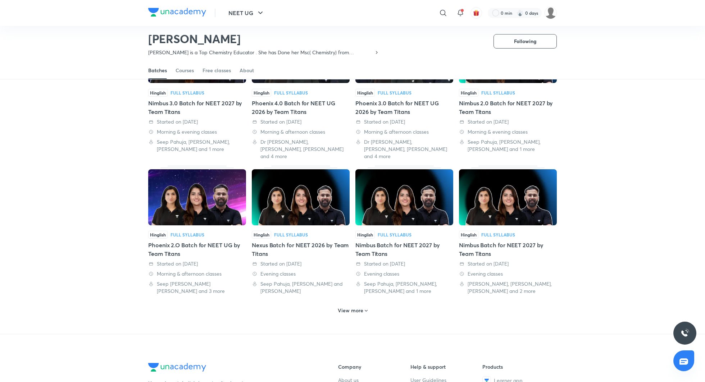
scroll to position [240, 0]
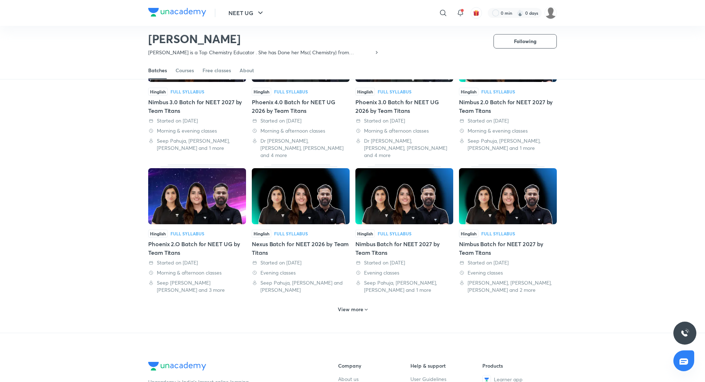
click at [351, 306] on h6 "View more" at bounding box center [351, 309] width 26 height 7
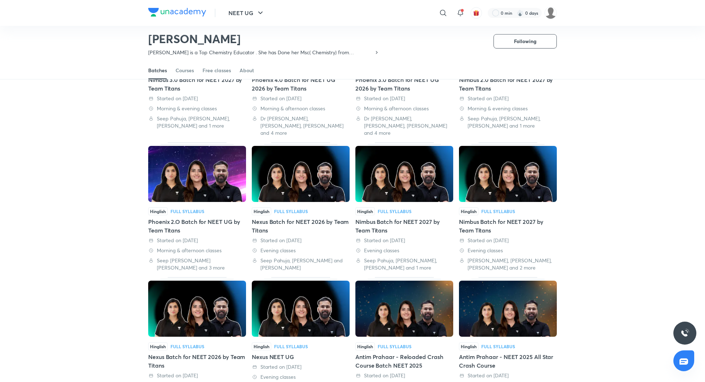
scroll to position [269, 0]
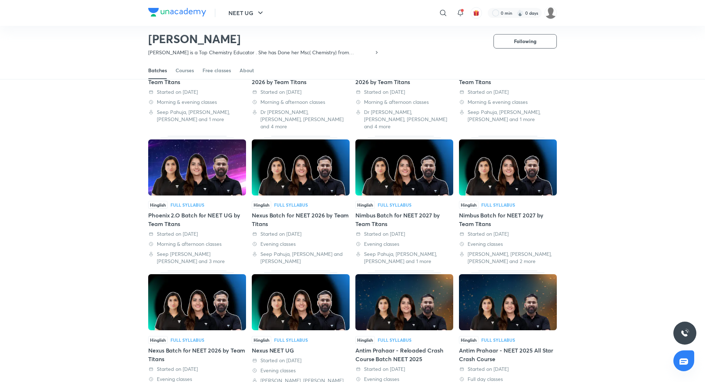
click at [230, 346] on div "Nexus Batch for NEET 2026 by Team Titans" at bounding box center [197, 354] width 98 height 17
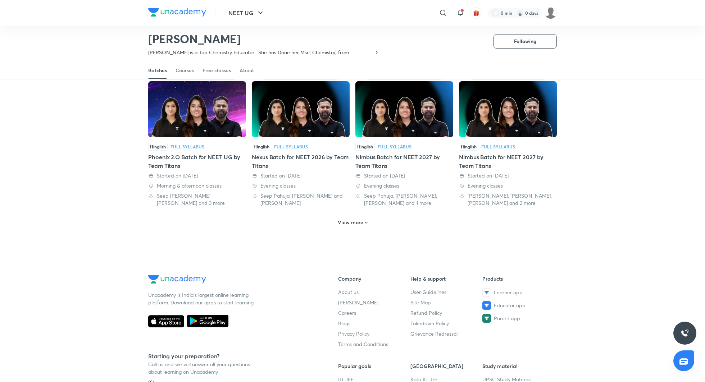
scroll to position [305, 0]
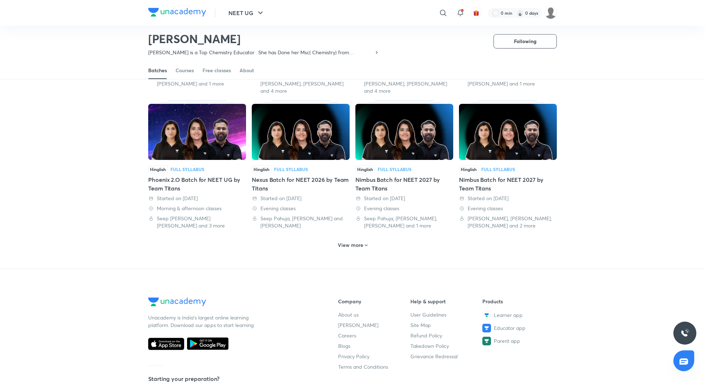
click at [344, 242] on h6 "View more" at bounding box center [351, 245] width 26 height 7
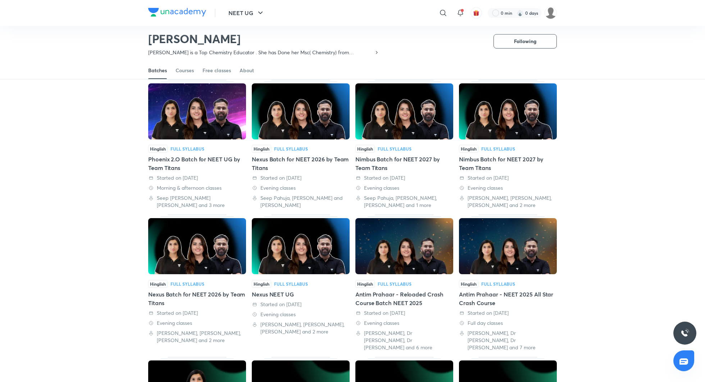
scroll to position [326, 0]
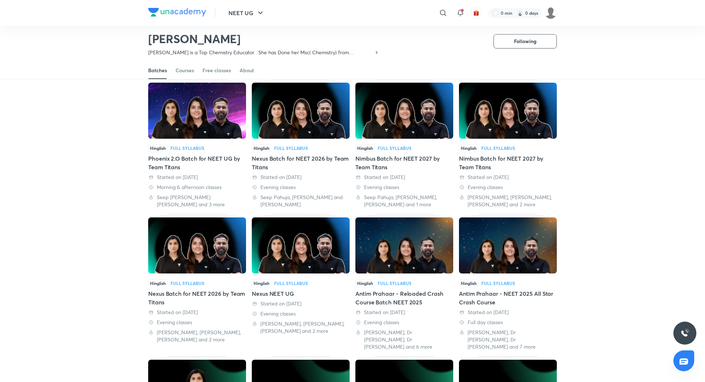
click at [277, 289] on div "Nexus NEET UG" at bounding box center [301, 293] width 98 height 9
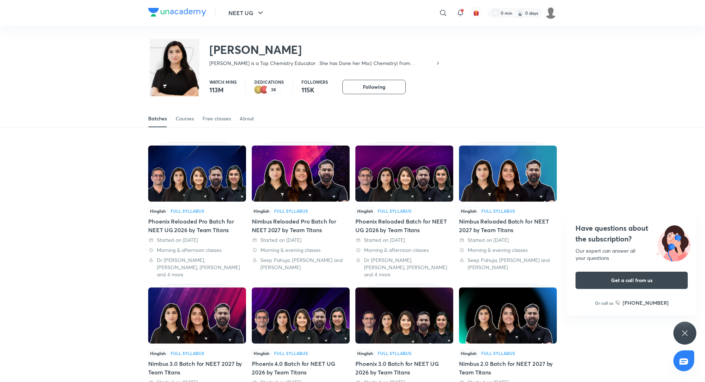
click at [210, 222] on div "Phoenix Reloaded Pro Batch for NEET UG 2026 by Team Titans" at bounding box center [197, 225] width 98 height 17
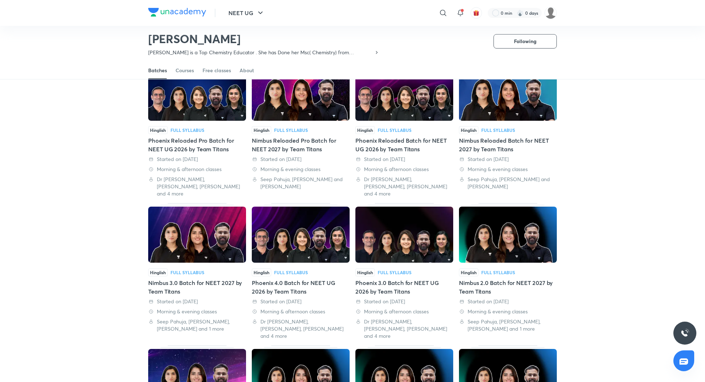
scroll to position [51, 0]
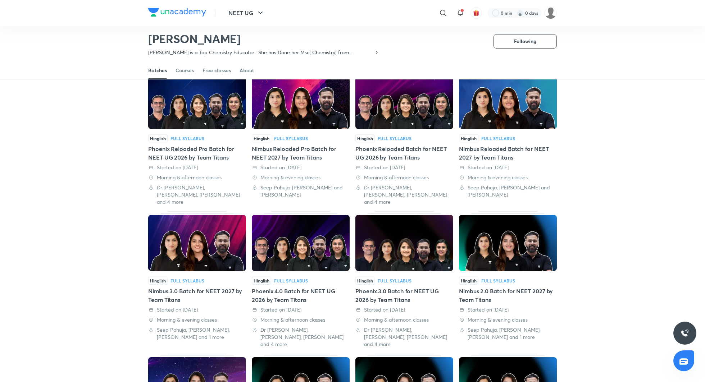
click at [406, 146] on div "Phoenix Reloaded Batch for NEET UG 2026 by Team Titans" at bounding box center [404, 153] width 98 height 17
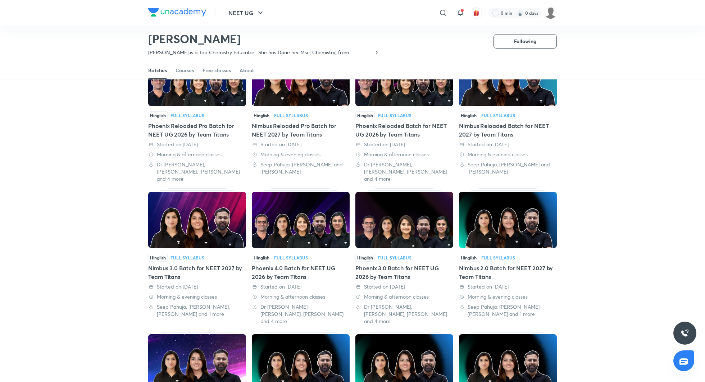
scroll to position [76, 0]
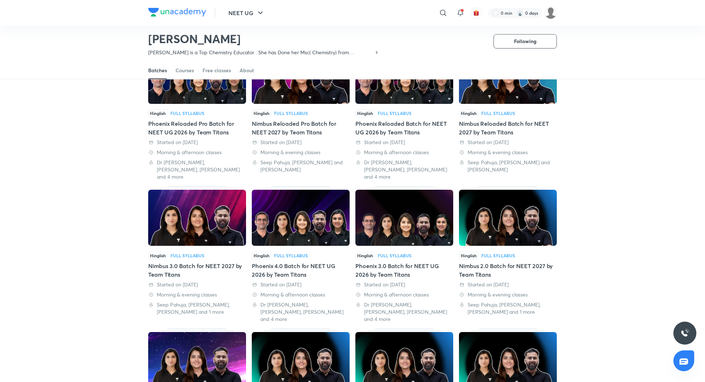
click at [314, 262] on div "Phoenix 4.0 Batch for NEET UG 2026 by Team Titans" at bounding box center [301, 270] width 98 height 17
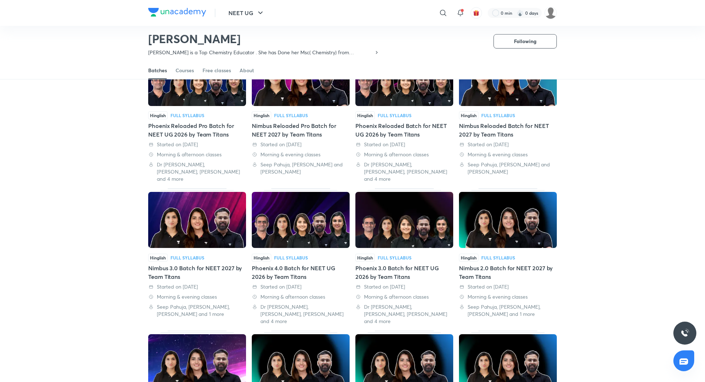
scroll to position [81, 0]
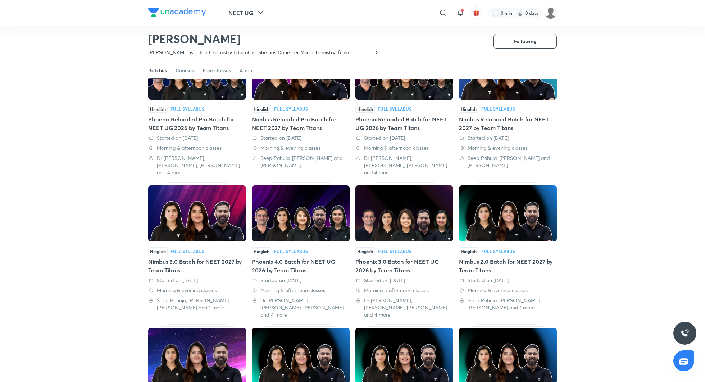
click at [406, 257] on div "Phoenix 3.0 Batch for NEET UG 2026 by Team Titans" at bounding box center [404, 265] width 98 height 17
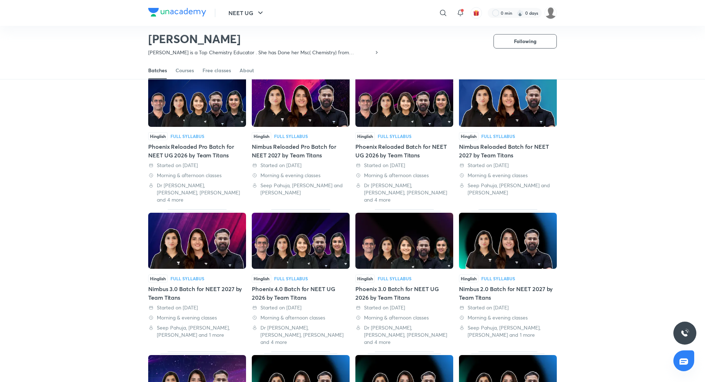
scroll to position [52, 0]
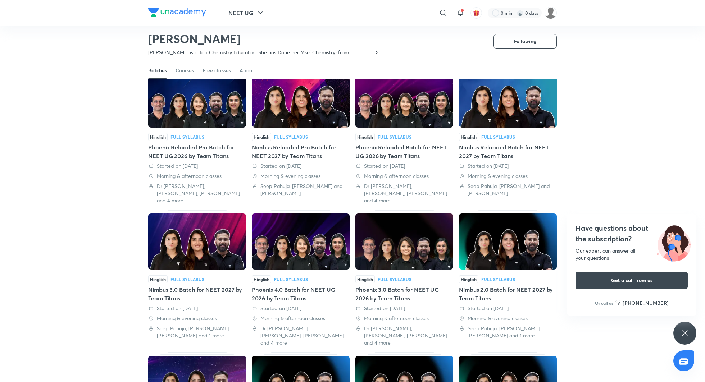
click at [207, 146] on div "Phoenix Reloaded Pro Batch for NEET UG 2026 by Team Titans" at bounding box center [197, 151] width 98 height 17
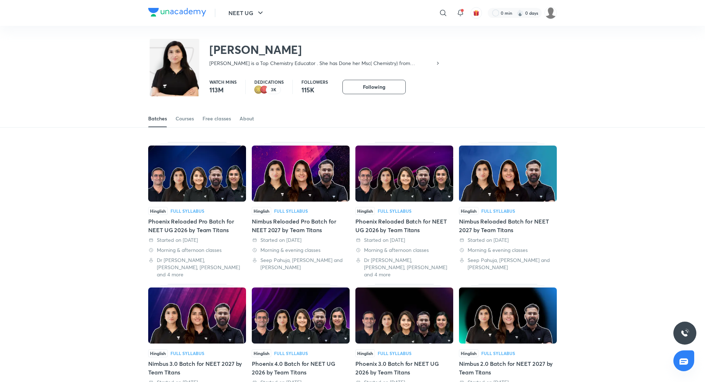
click at [394, 224] on div "Phoenix Reloaded Batch for NEET UG 2026 by Team Titans" at bounding box center [404, 225] width 98 height 17
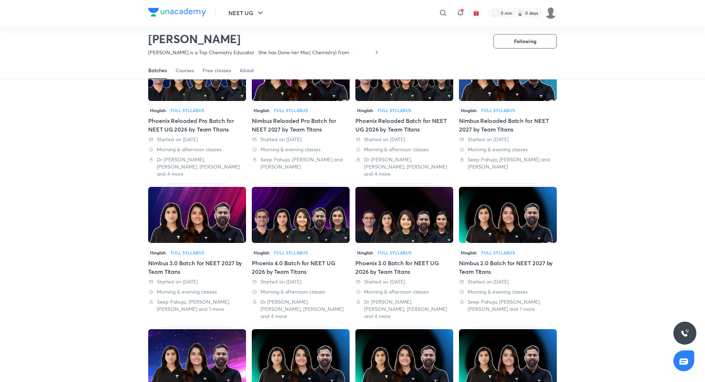
scroll to position [82, 0]
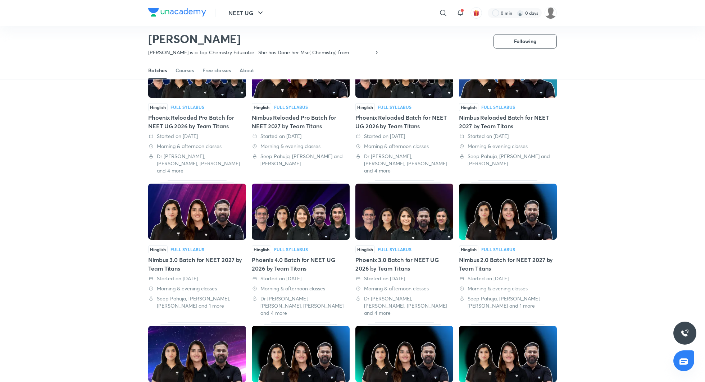
click at [313, 256] on div "Phoenix 4.0 Batch for NEET UG 2026 by Team Titans" at bounding box center [301, 264] width 98 height 17
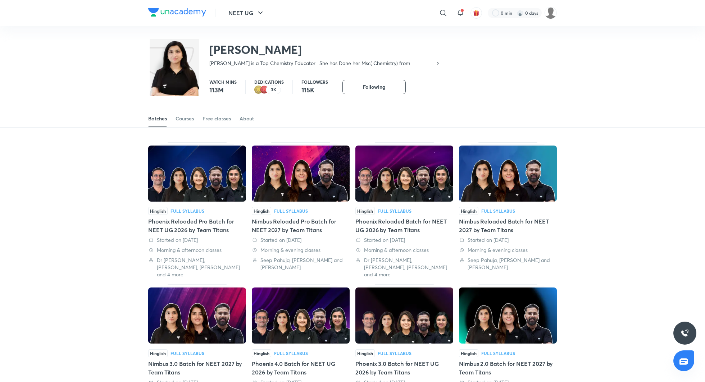
click at [395, 360] on div "Phoenix 3.0 Batch for NEET UG 2026 by Team Titans" at bounding box center [404, 368] width 98 height 17
click at [197, 227] on div "Phoenix Reloaded Pro Batch for NEET UG 2026 by Team Titans" at bounding box center [197, 225] width 98 height 17
click at [286, 225] on div "Nimbus Reloaded Pro Batch for NEET 2027 by Team Titans" at bounding box center [301, 225] width 98 height 17
click at [393, 225] on div "Phoenix Reloaded Batch for NEET UG 2026 by Team Titans" at bounding box center [404, 225] width 98 height 17
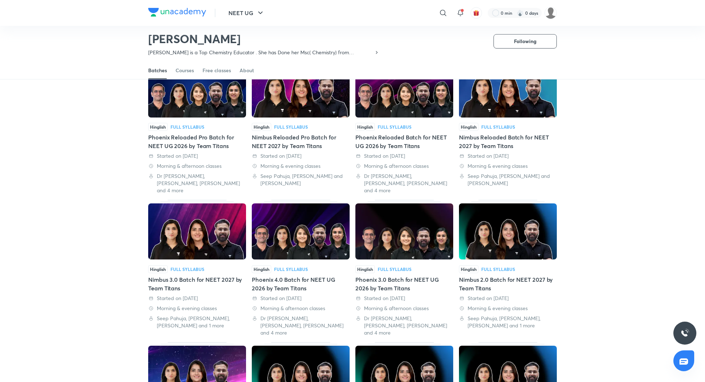
scroll to position [64, 0]
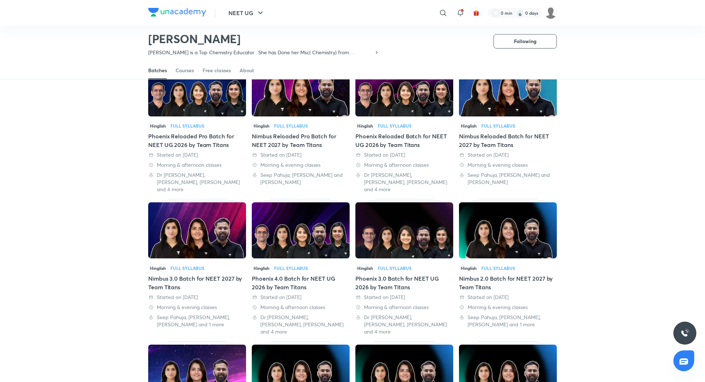
click at [279, 274] on div "Phoenix 4.0 Batch for NEET UG 2026 by Team Titans" at bounding box center [301, 282] width 98 height 17
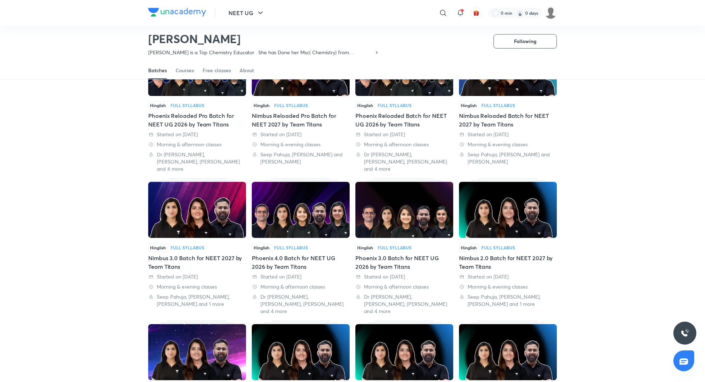
scroll to position [114, 0]
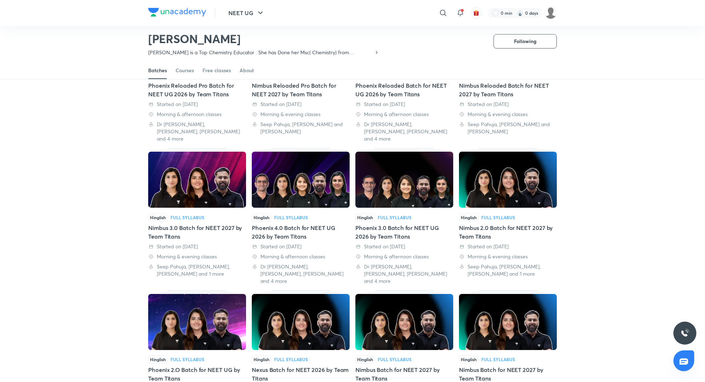
click at [398, 224] on div "Phoenix 3.0 Batch for NEET UG 2026 by Team Titans" at bounding box center [404, 232] width 98 height 17
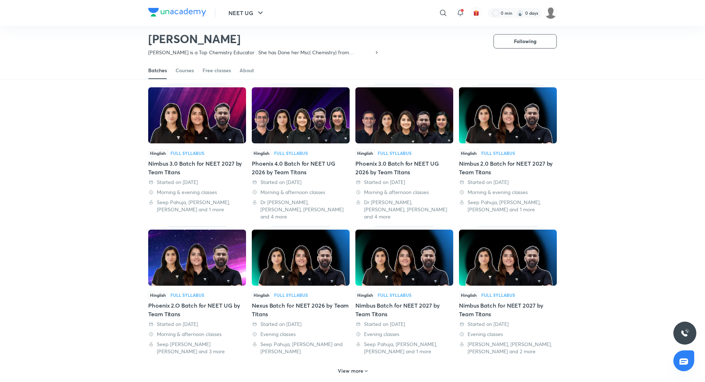
scroll to position [206, 0]
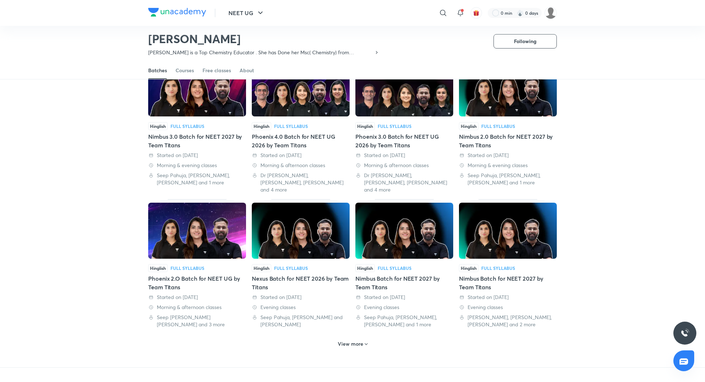
click at [189, 274] on div "Phoenix 2.O Batch for NEET UG by Team Titans" at bounding box center [197, 282] width 98 height 17
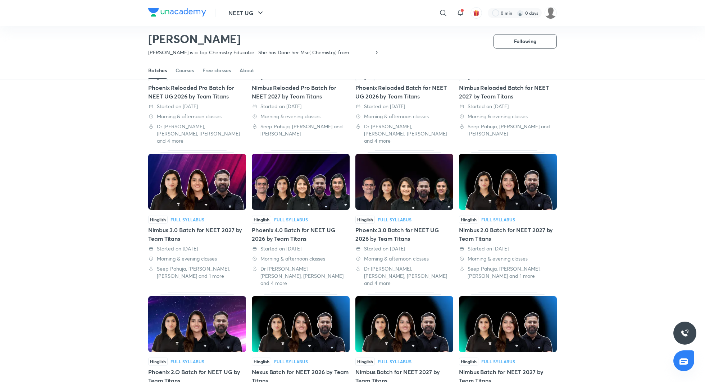
scroll to position [206, 0]
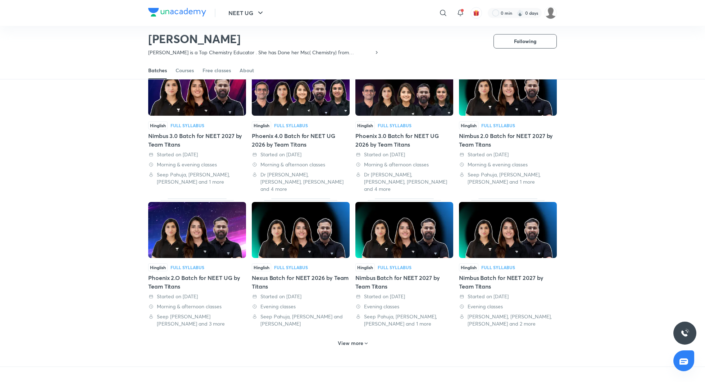
click at [345, 338] on div "View more" at bounding box center [353, 344] width 36 height 12
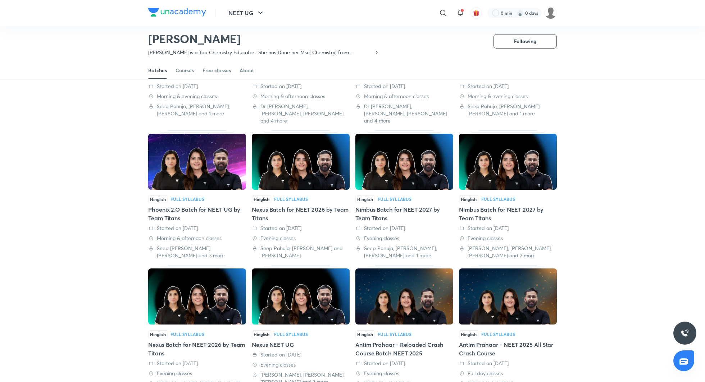
scroll to position [281, 0]
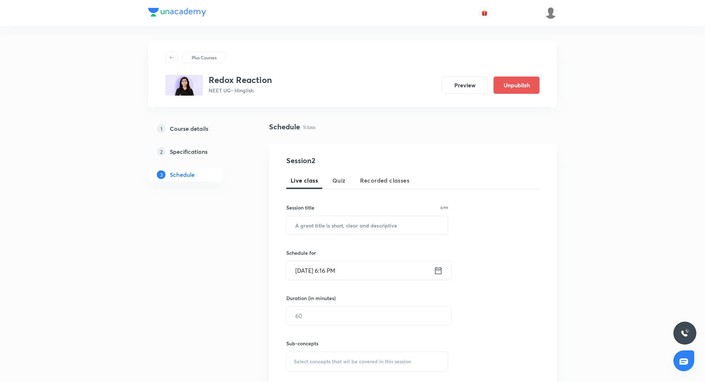
click at [197, 152] on h5 "Specifications" at bounding box center [189, 151] width 38 height 9
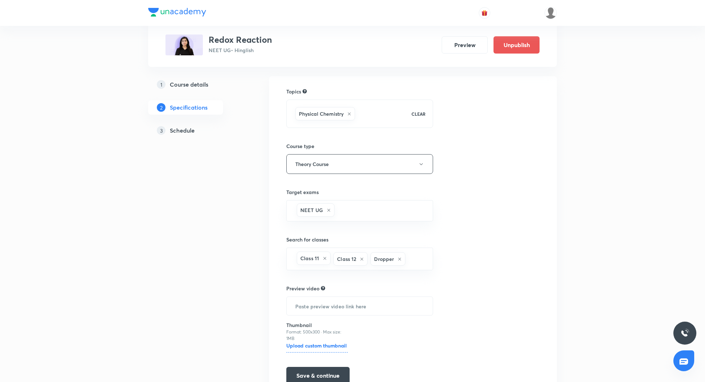
scroll to position [48, 0]
click at [197, 86] on h5 "Course details" at bounding box center [189, 84] width 38 height 9
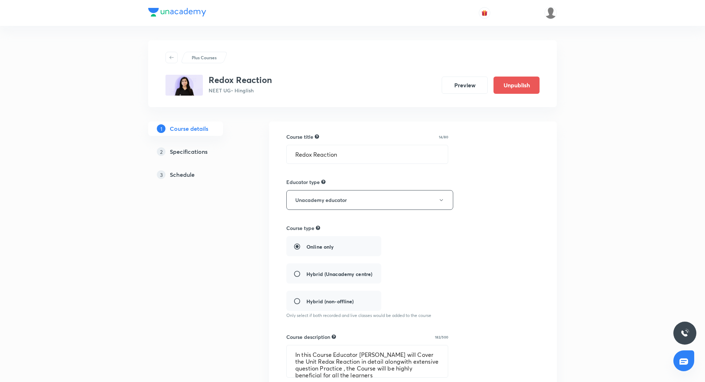
click at [179, 176] on h5 "Schedule" at bounding box center [182, 174] width 25 height 9
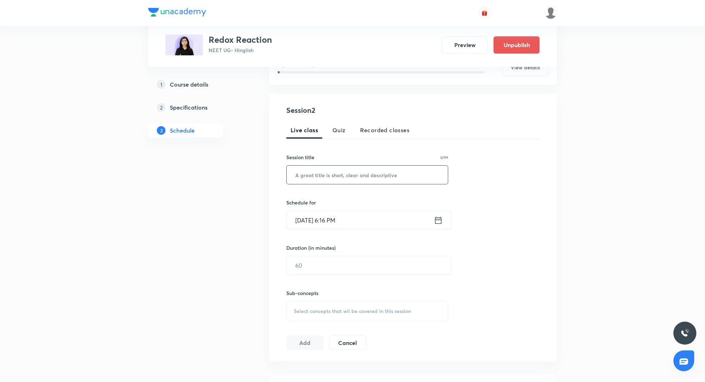
scroll to position [214, 0]
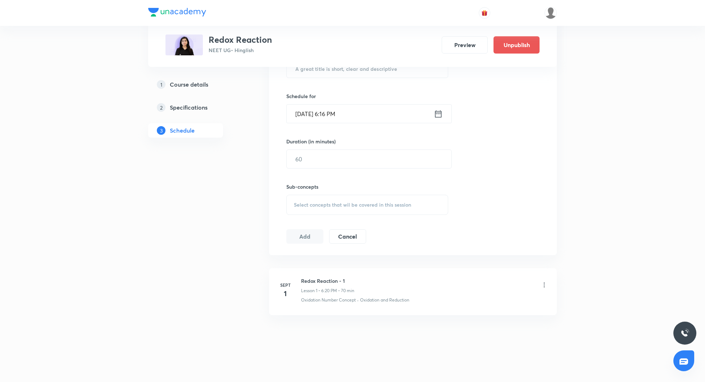
click at [544, 284] on icon at bounding box center [543, 285] width 7 height 7
click at [485, 298] on li "Edit" at bounding box center [508, 302] width 79 height 13
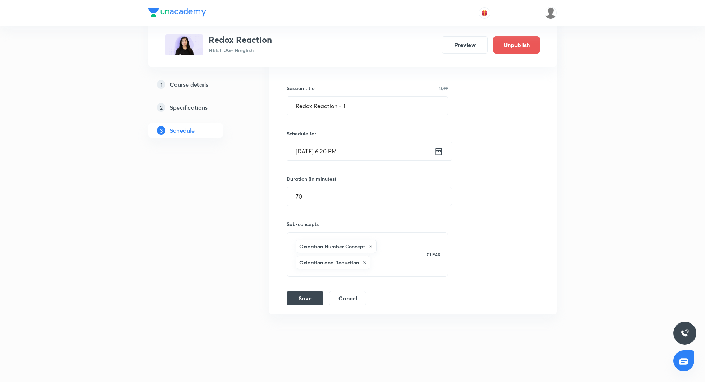
scroll to position [174, 0]
click at [349, 200] on input "70" at bounding box center [369, 198] width 165 height 18
type input "7"
type input "69"
click at [300, 301] on button "Save" at bounding box center [305, 299] width 37 height 14
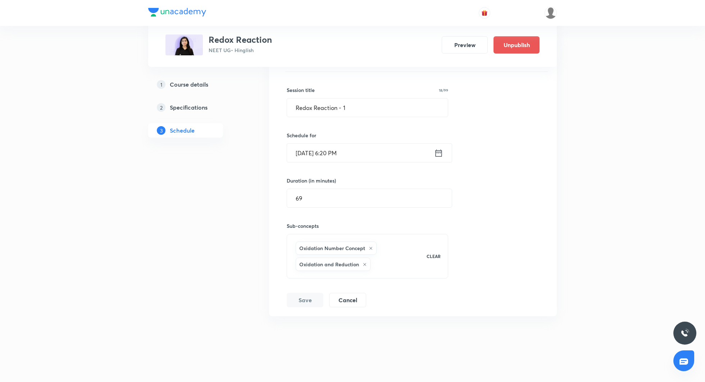
scroll to position [0, 0]
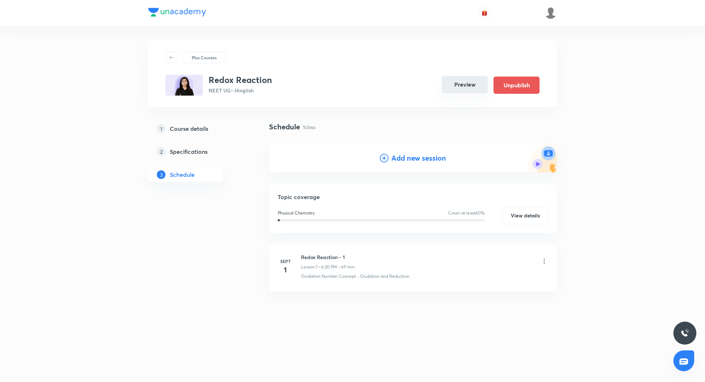
click at [462, 84] on button "Preview" at bounding box center [465, 84] width 46 height 17
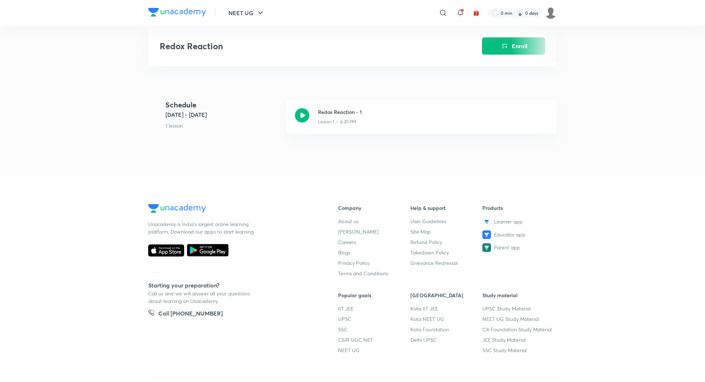
scroll to position [260, 0]
